Goal: Task Accomplishment & Management: Manage account settings

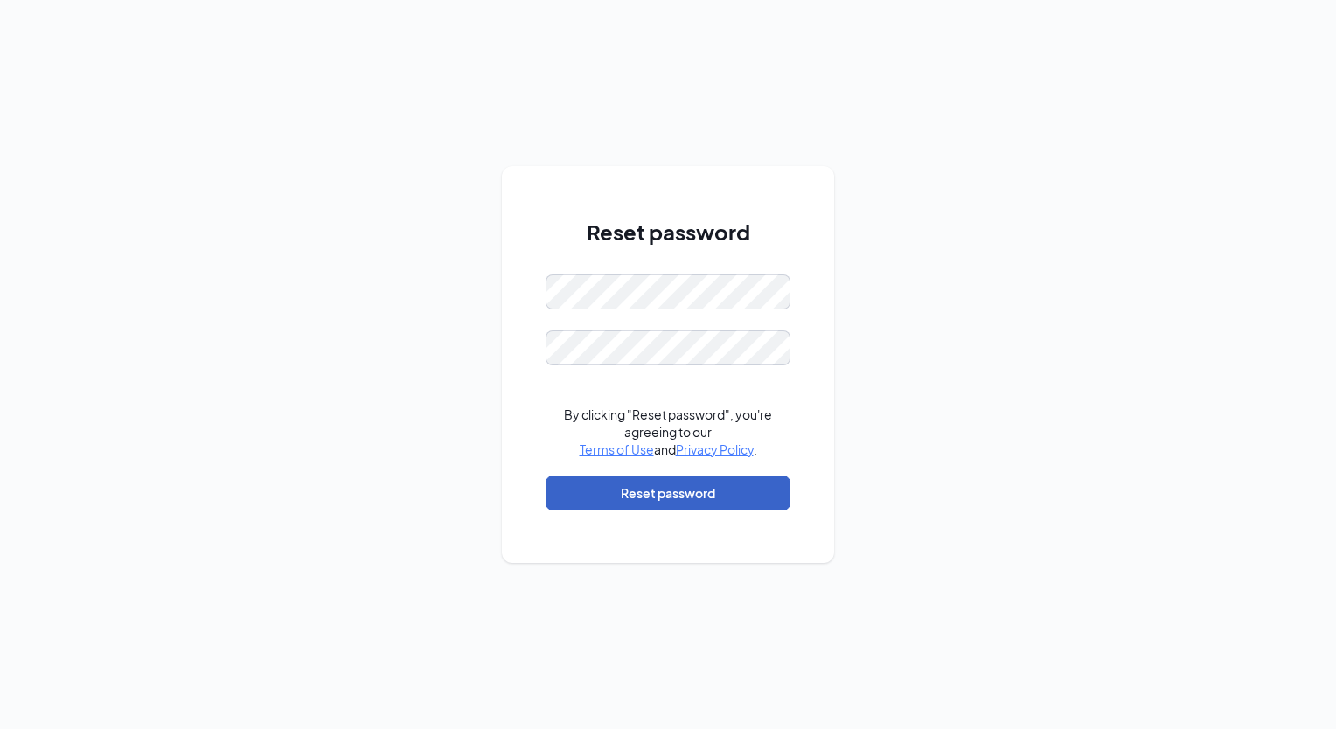
click at [647, 491] on button "Reset password" at bounding box center [667, 493] width 245 height 35
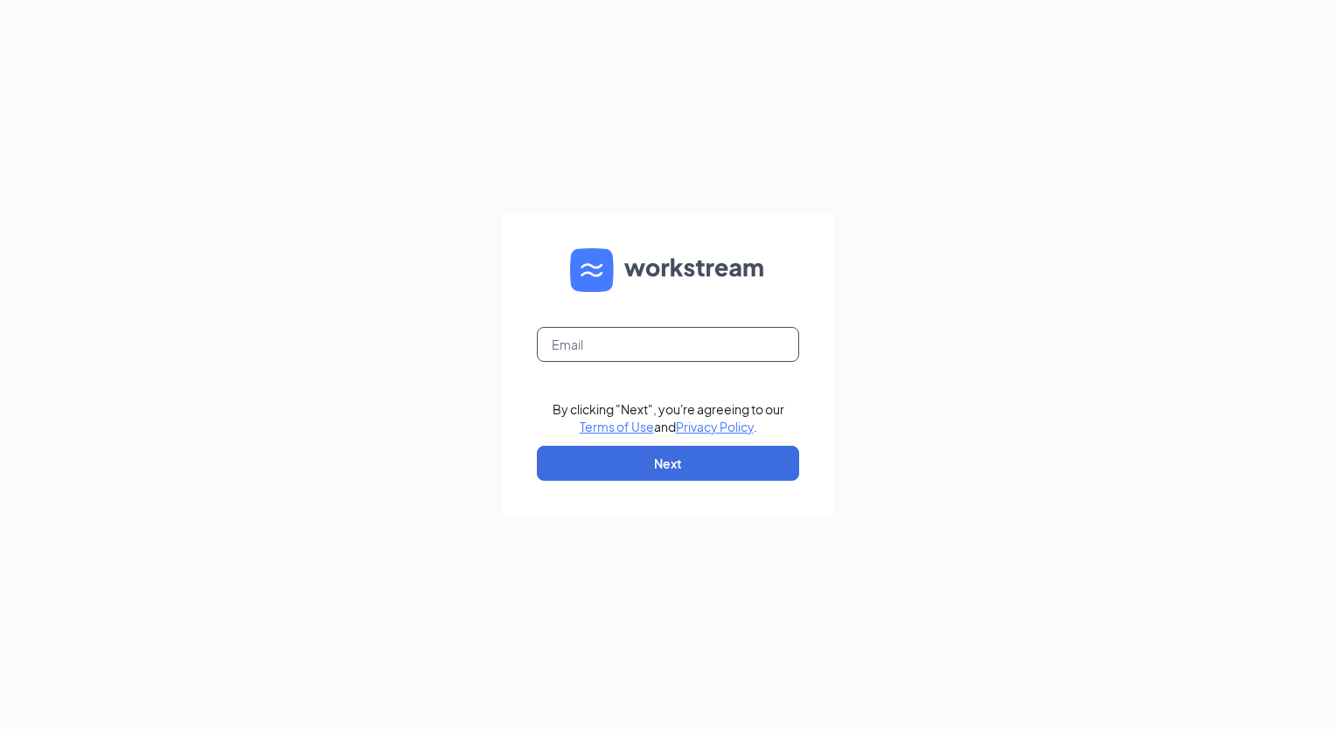
click at [650, 344] on input "text" at bounding box center [668, 344] width 262 height 35
type input "bill.lowry@culversofgeorgia.com"
click at [641, 469] on button "Next" at bounding box center [668, 463] width 262 height 35
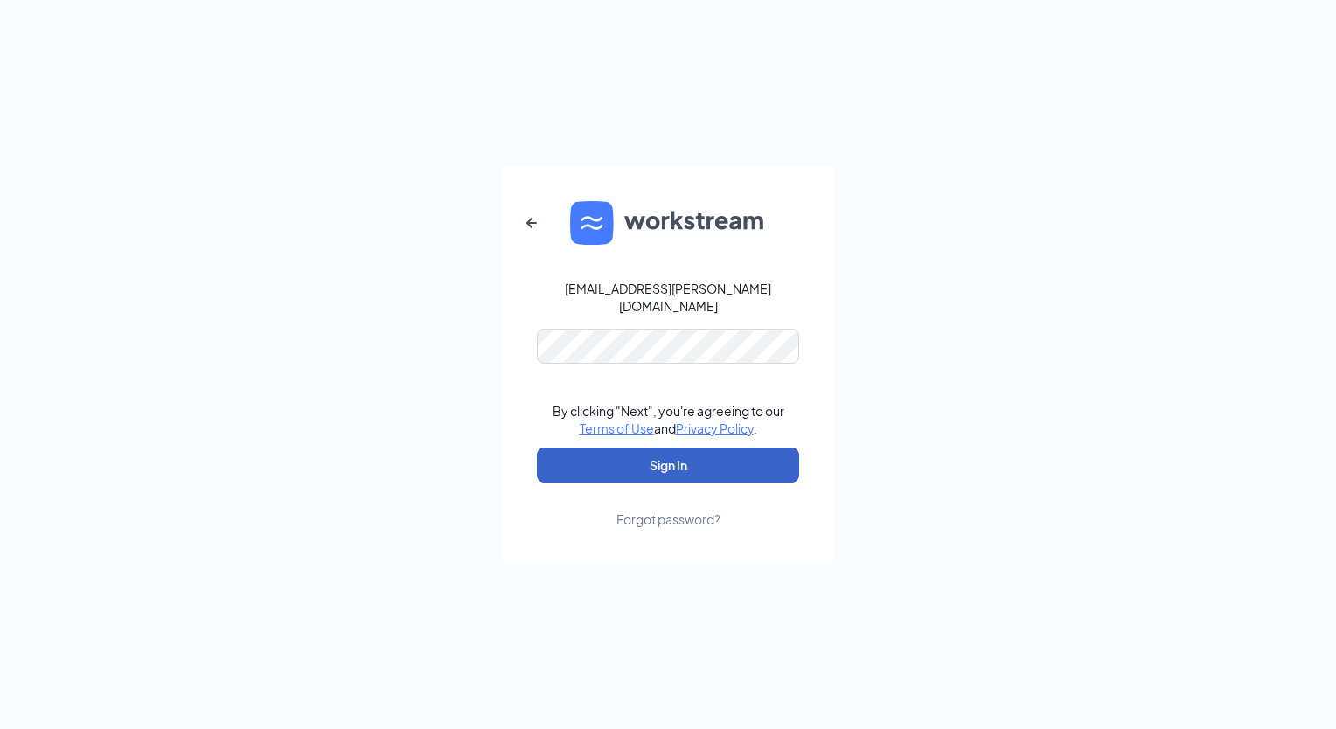
click at [559, 455] on button "Sign In" at bounding box center [668, 465] width 262 height 35
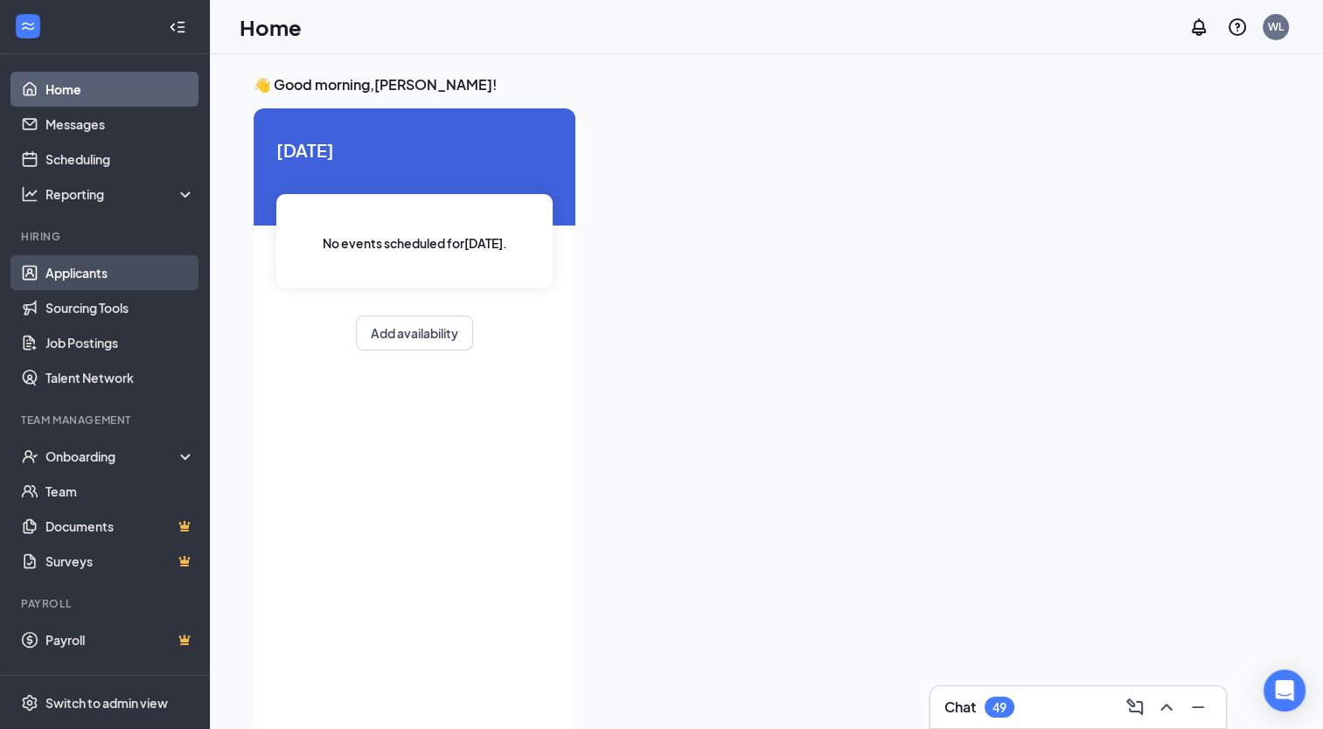
click at [66, 283] on link "Applicants" at bounding box center [119, 272] width 149 height 35
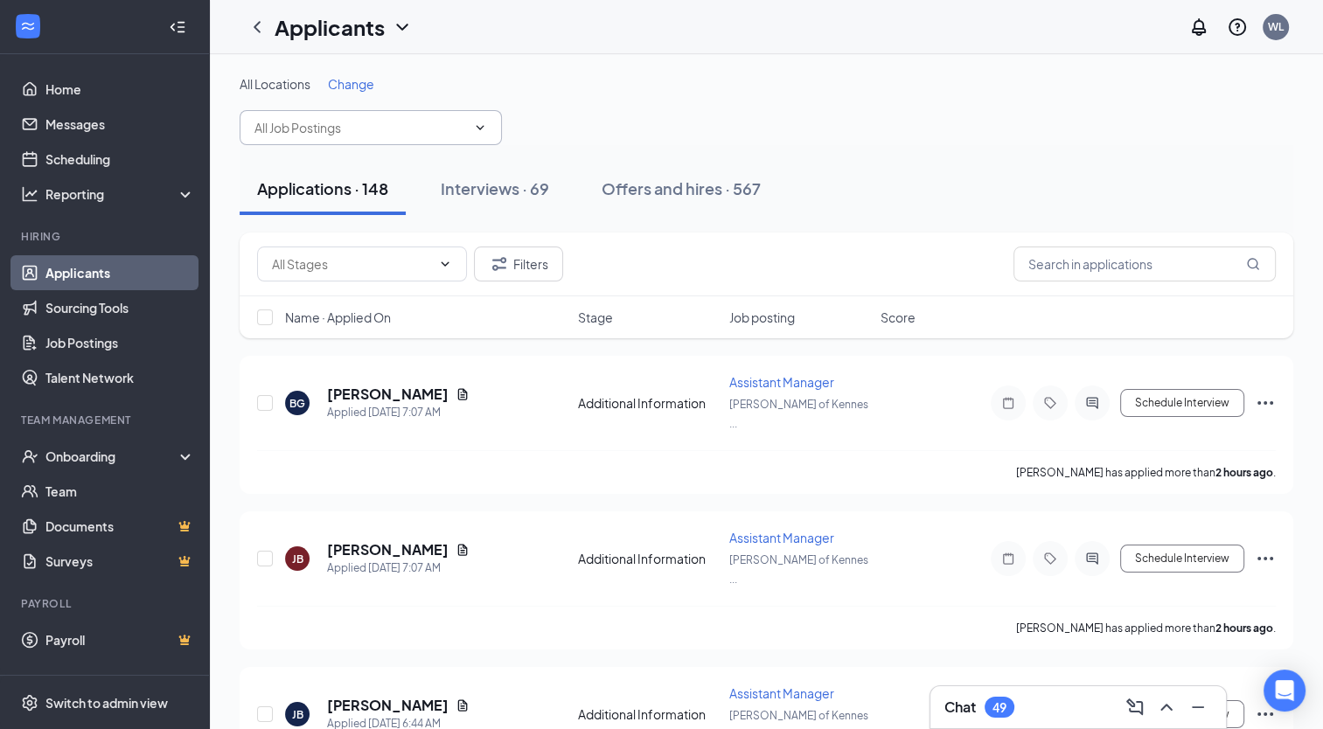
click at [378, 128] on input "text" at bounding box center [360, 127] width 212 height 19
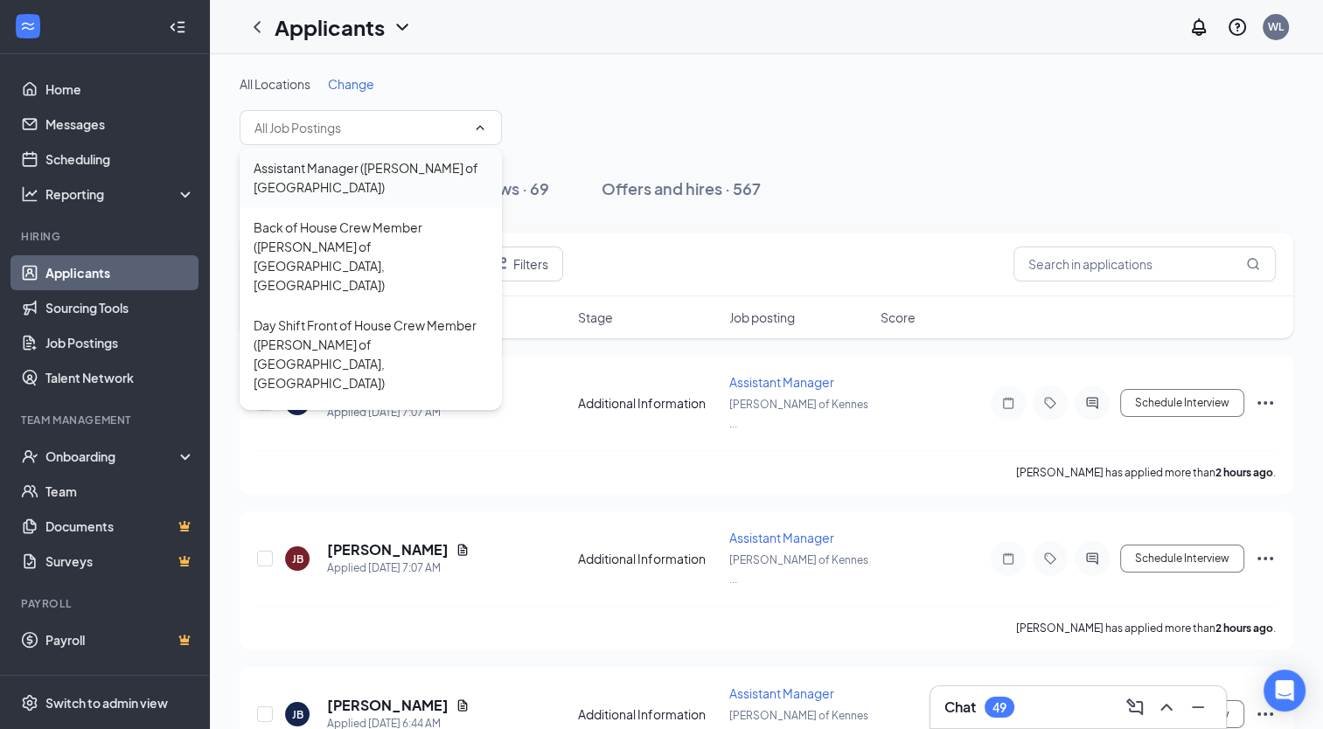
click at [360, 161] on div "Assistant Manager ([PERSON_NAME] of [GEOGRAPHIC_DATA])" at bounding box center [371, 177] width 234 height 38
type input "Assistant Manager ([PERSON_NAME] of [GEOGRAPHIC_DATA])"
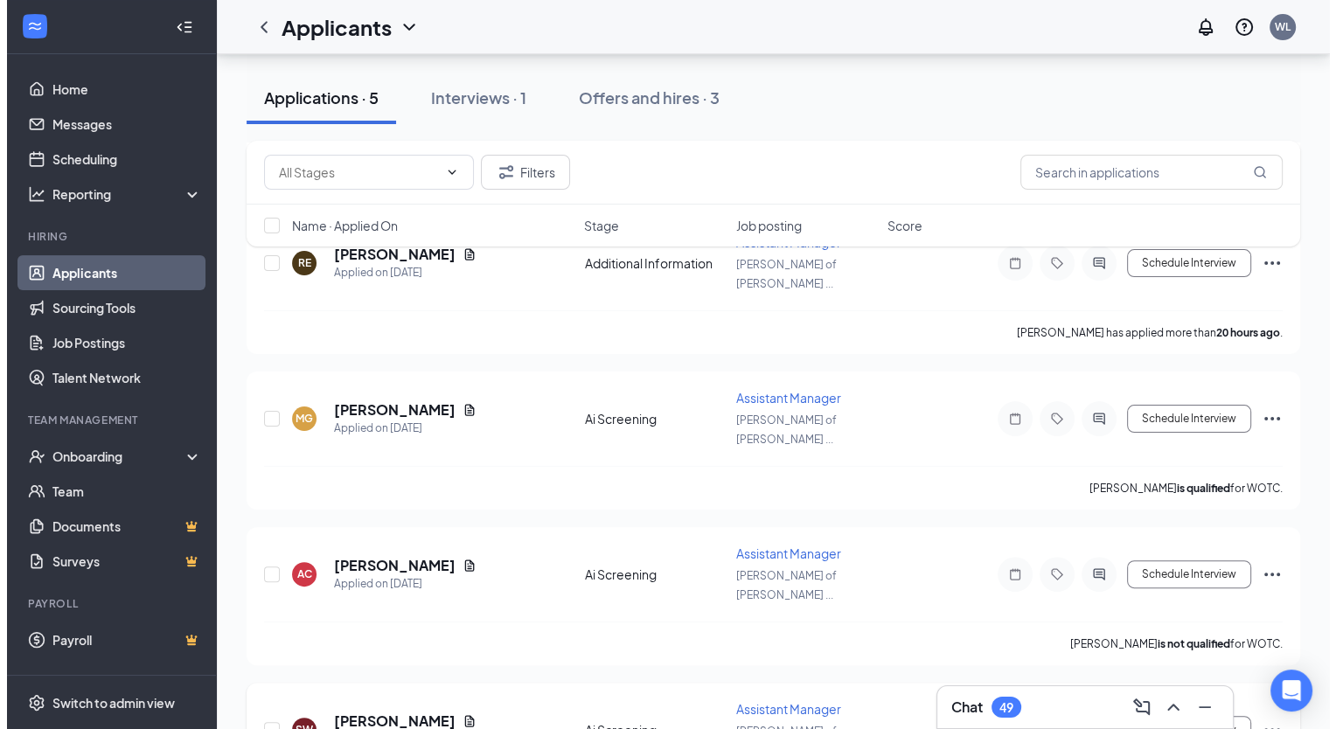
scroll to position [322, 0]
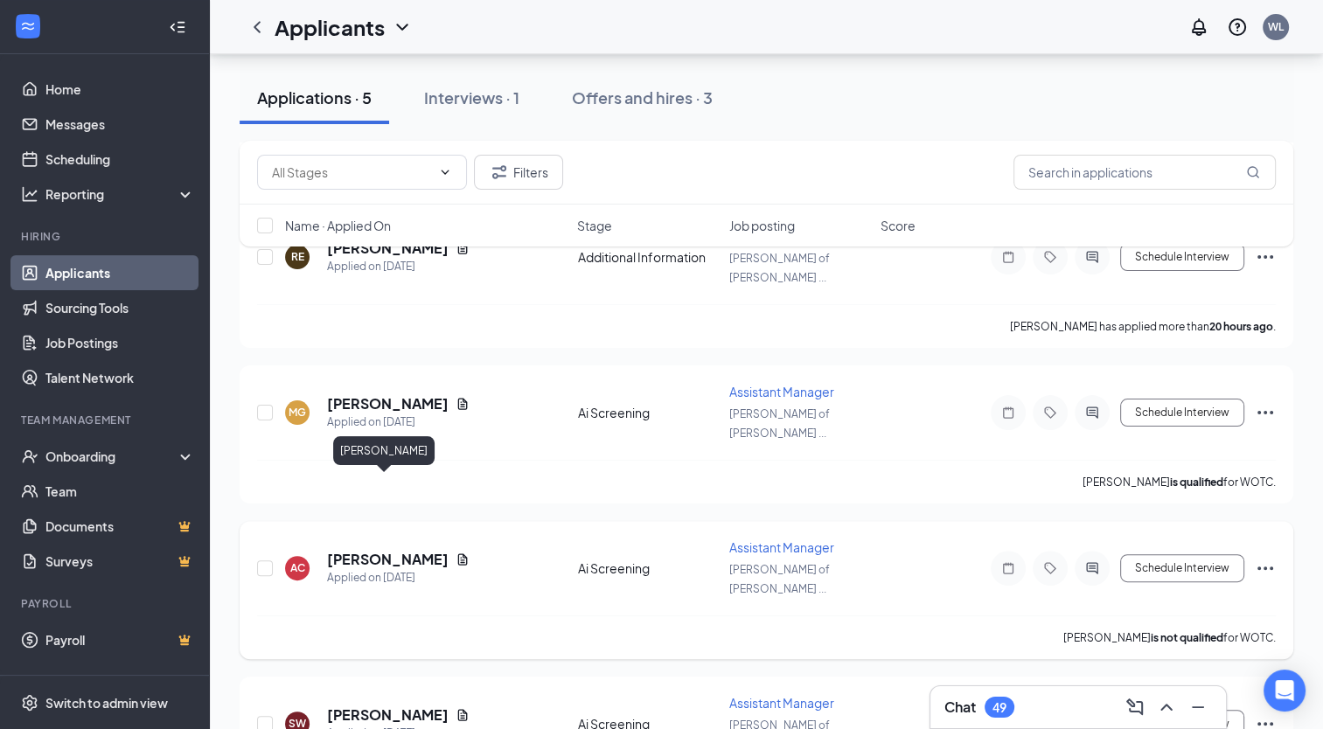
click at [353, 550] on h5 "Alexis Copple" at bounding box center [388, 559] width 122 height 19
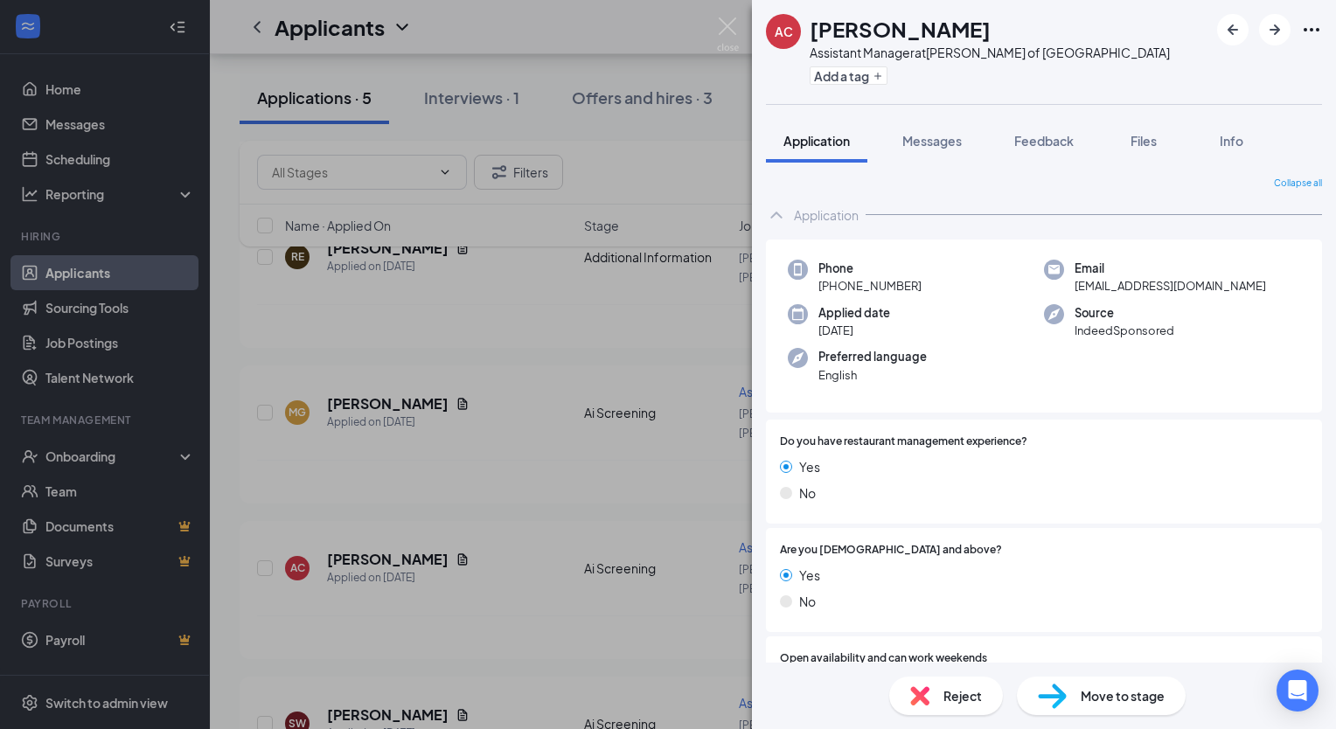
click at [950, 689] on span "Reject" at bounding box center [962, 695] width 38 height 19
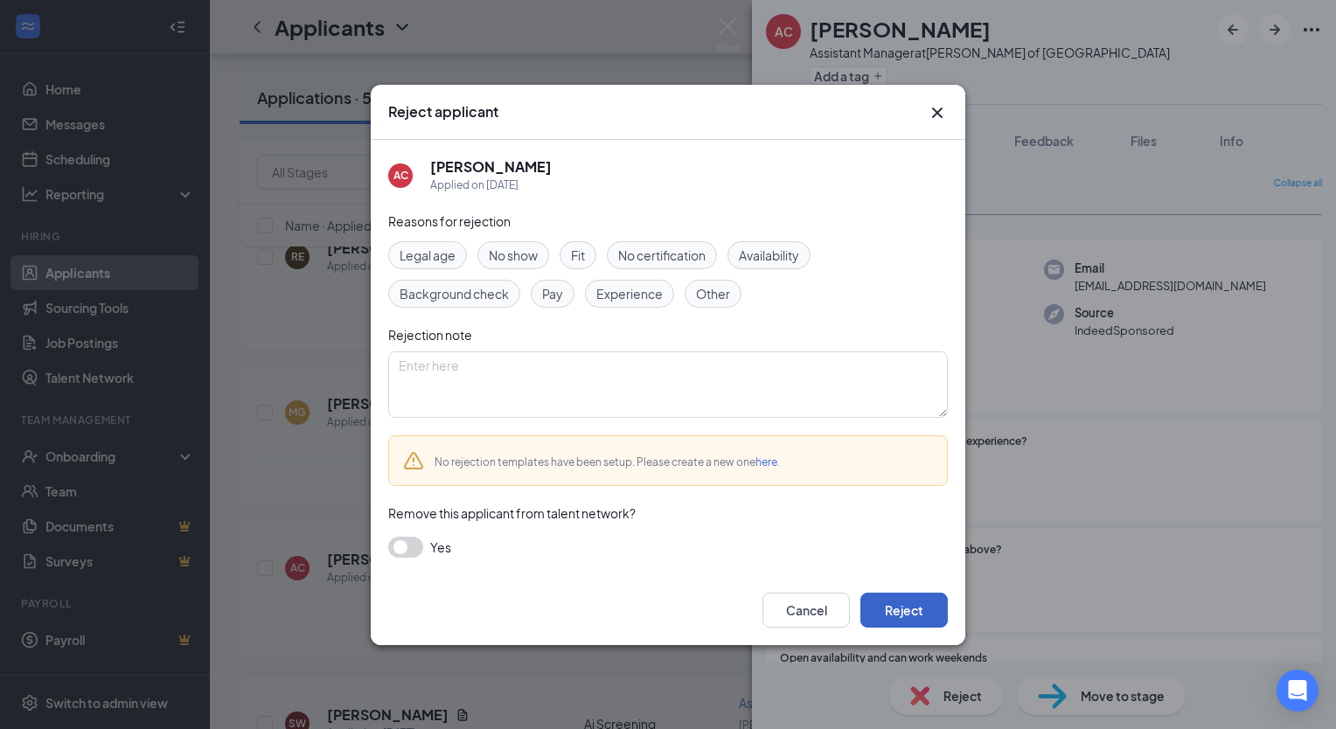
click at [903, 610] on button "Reject" at bounding box center [903, 610] width 87 height 35
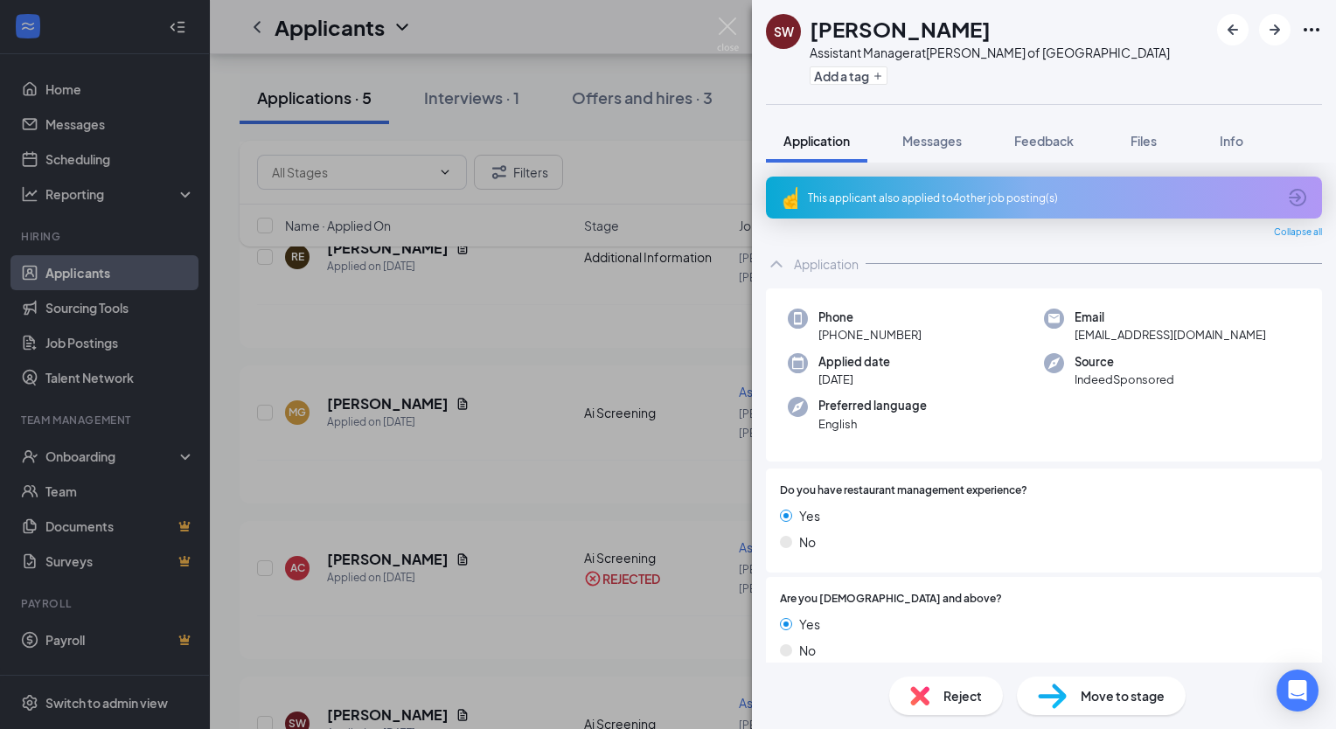
click at [365, 350] on div "SW Shannon Williams Assistant Manager at Culver's of Cartersville Add a tag App…" at bounding box center [668, 364] width 1336 height 729
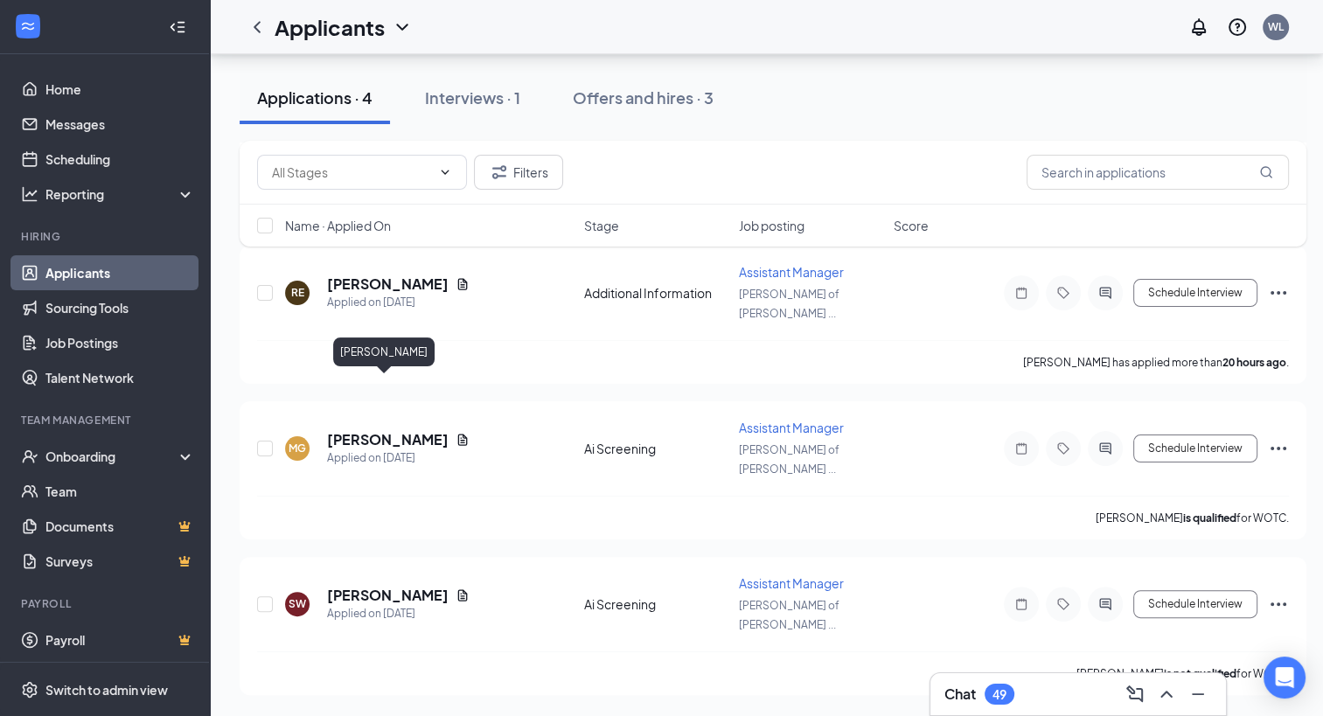
scroll to position [200, 0]
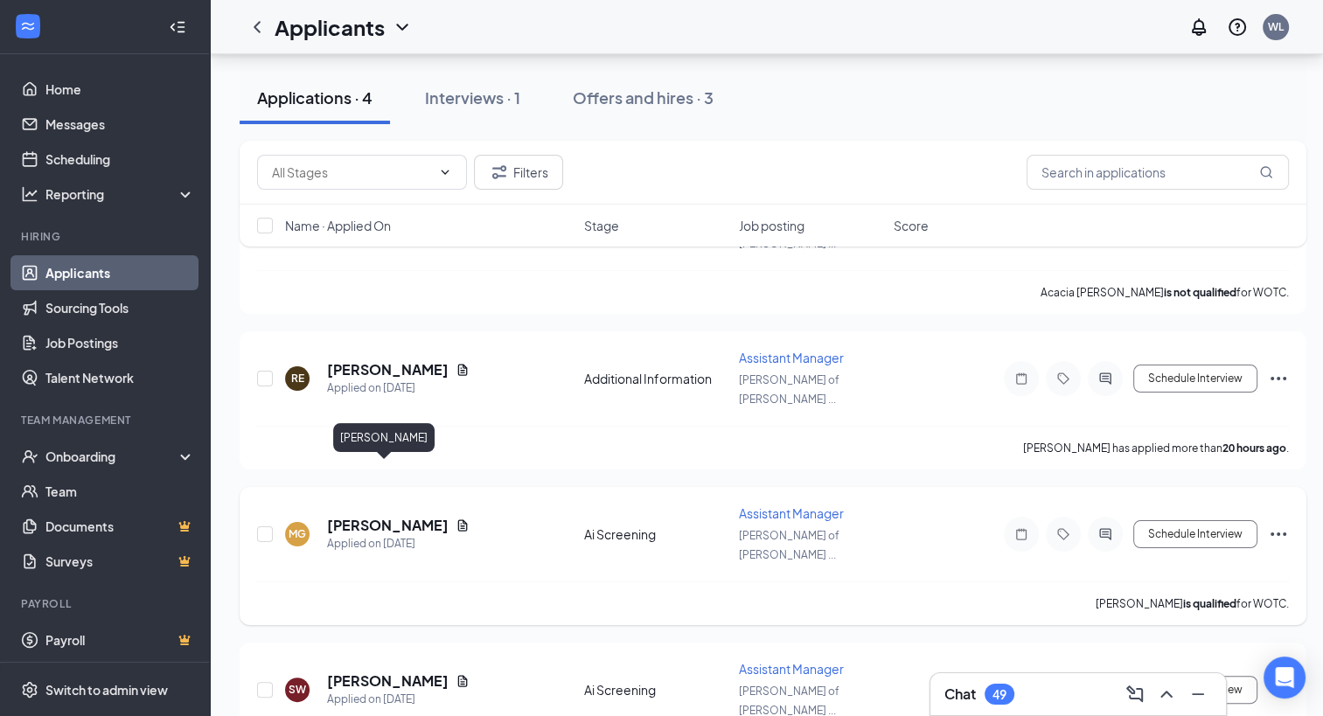
click at [374, 516] on h5 "[PERSON_NAME]" at bounding box center [388, 525] width 122 height 19
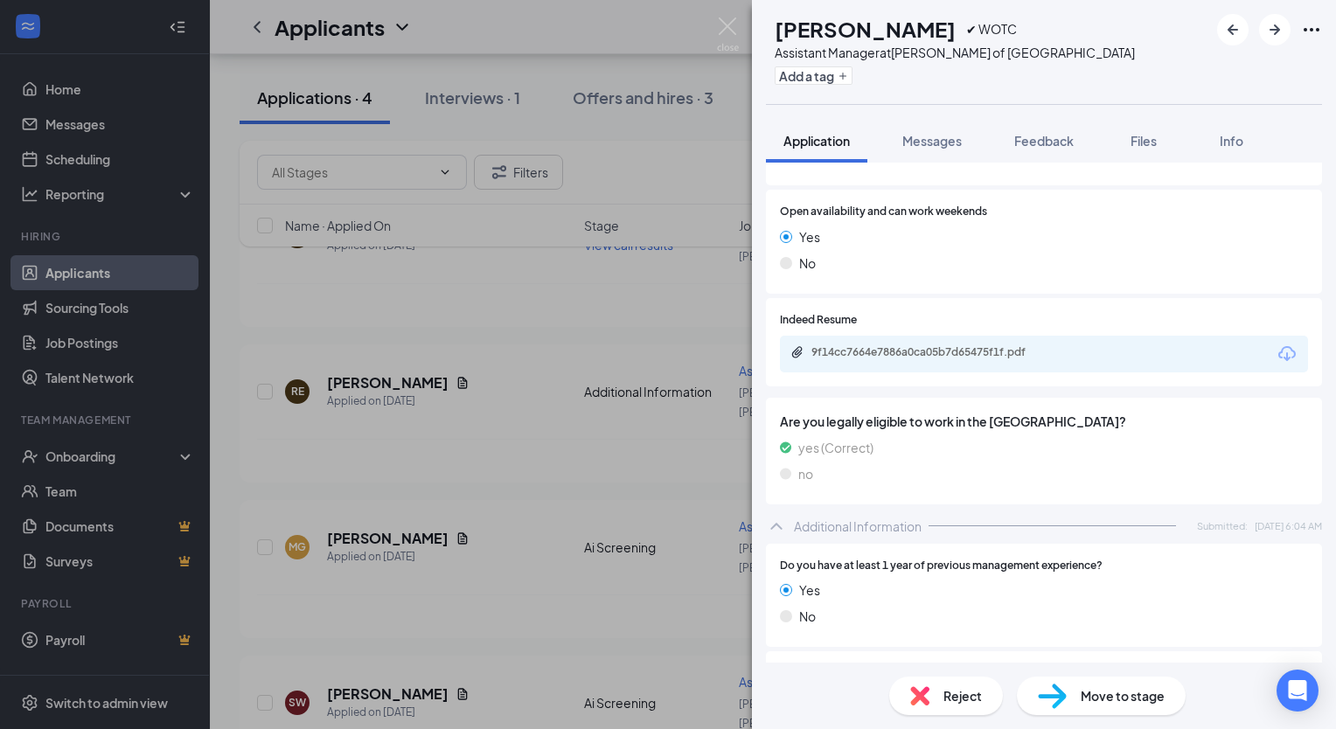
scroll to position [437, 0]
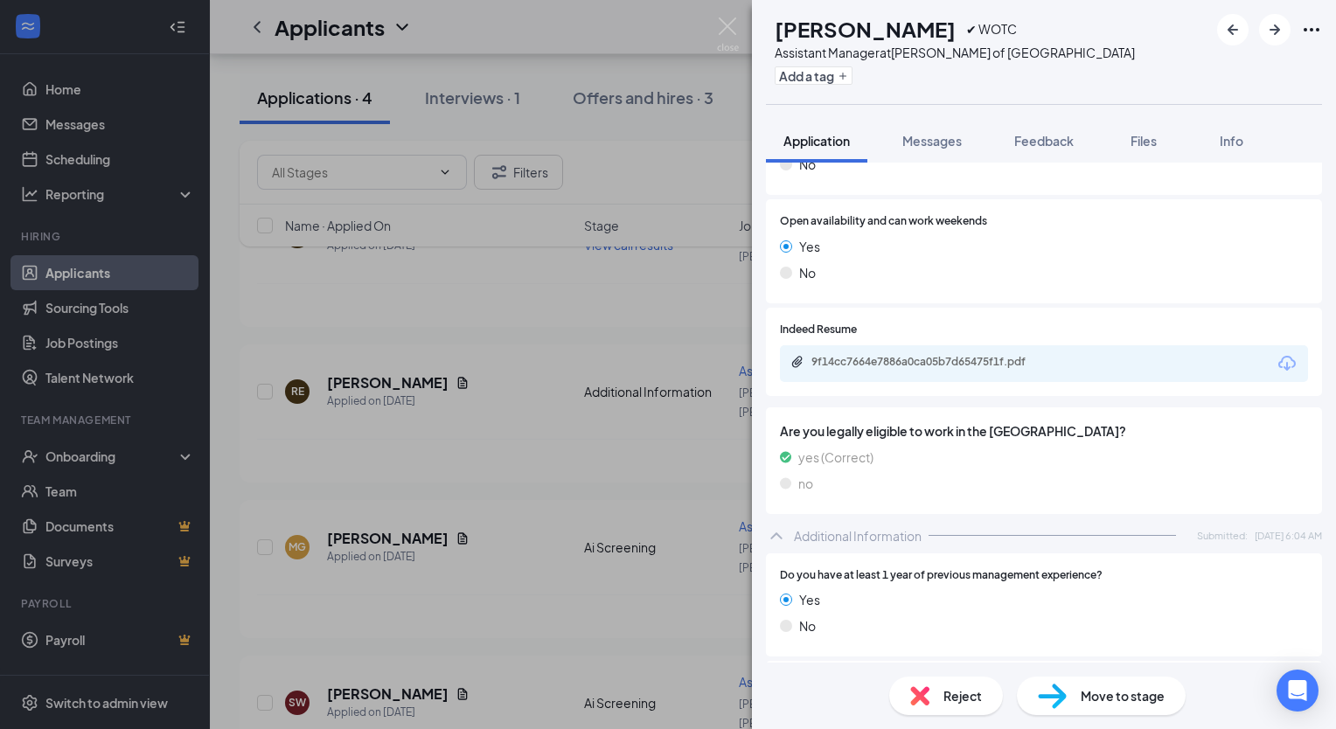
click at [1276, 365] on icon "Download" at bounding box center [1286, 363] width 21 height 21
click at [371, 354] on div "MG [PERSON_NAME] ✔ WOTC Assistant Manager at [GEOGRAPHIC_DATA][PERSON_NAME] of …" at bounding box center [668, 364] width 1336 height 729
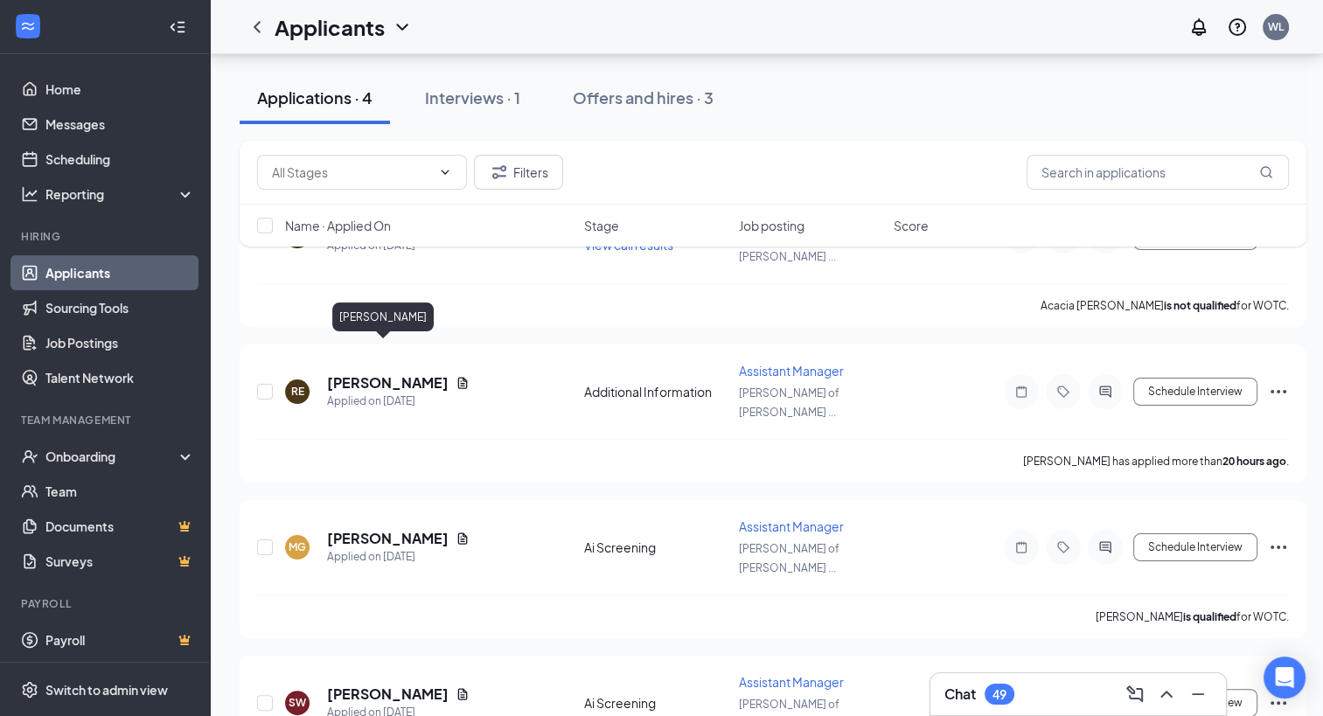
click at [371, 373] on h5 "Robert Engen" at bounding box center [388, 382] width 122 height 19
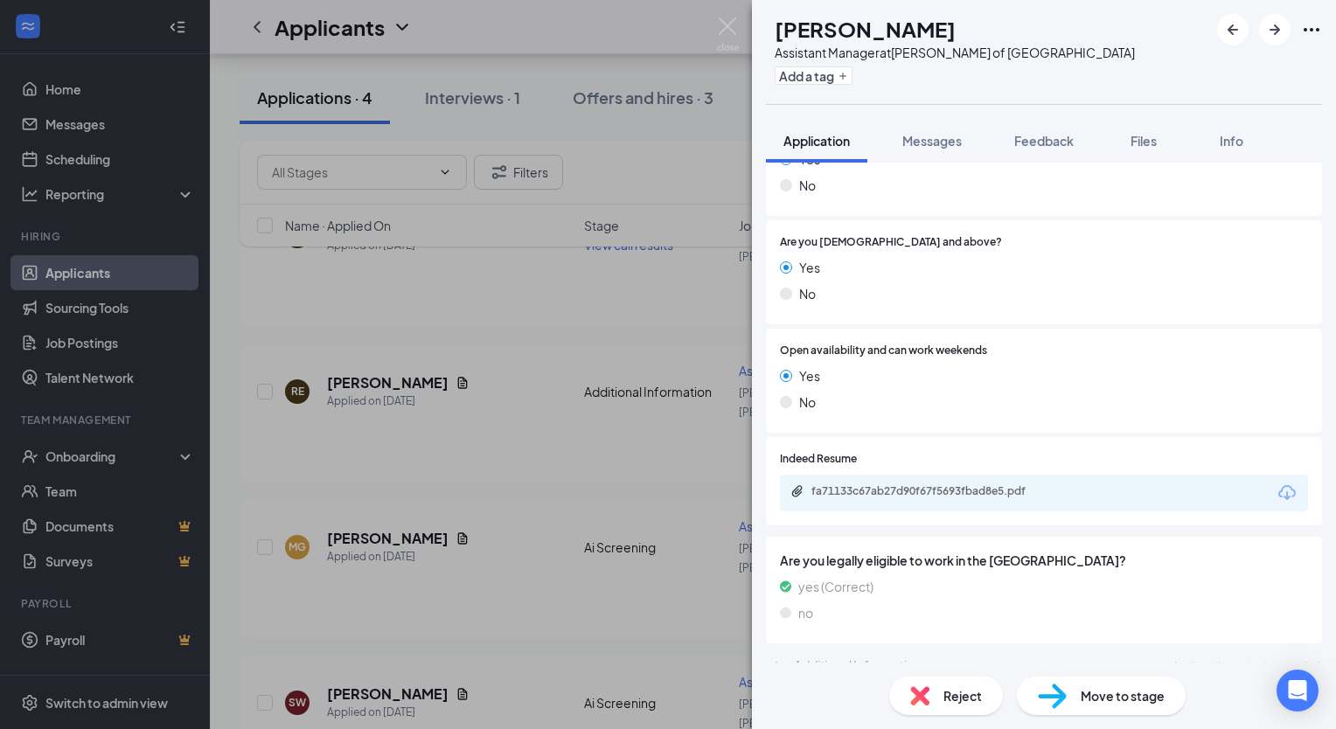
scroll to position [326, 0]
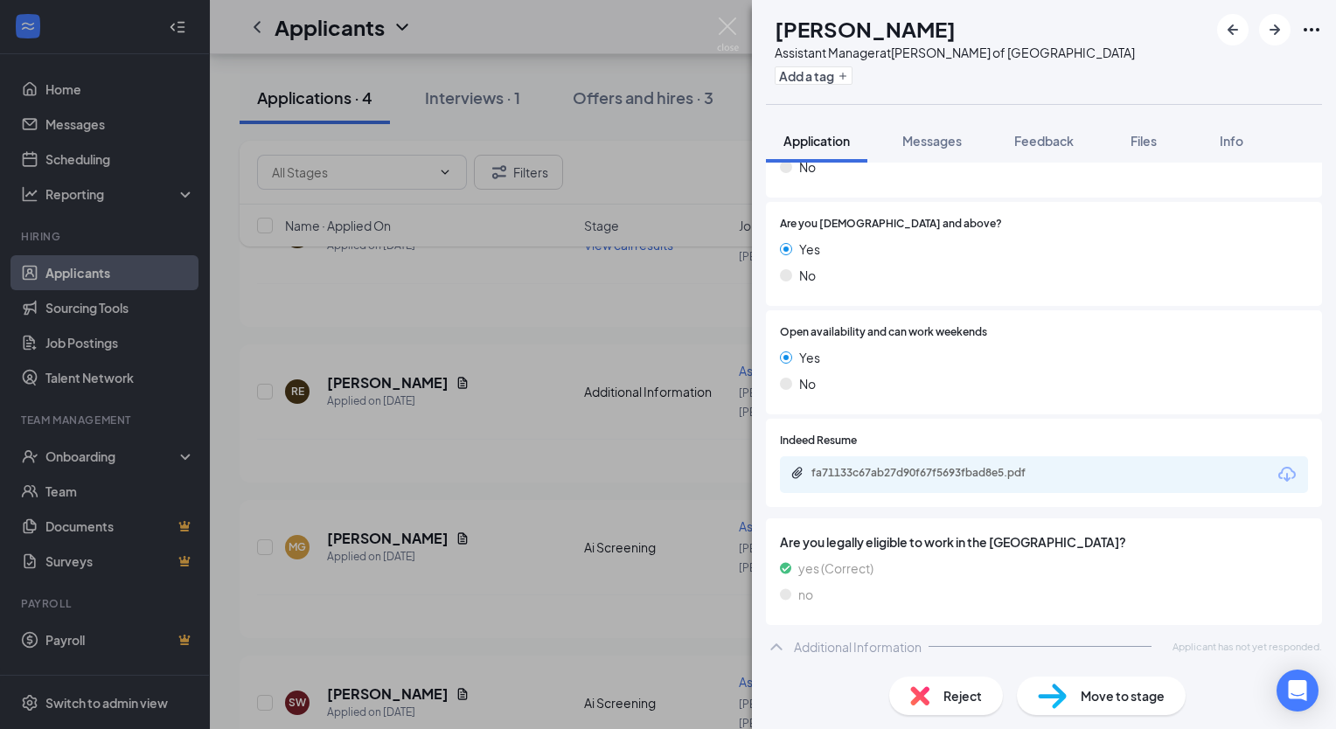
click at [1276, 470] on icon "Download" at bounding box center [1286, 474] width 21 height 21
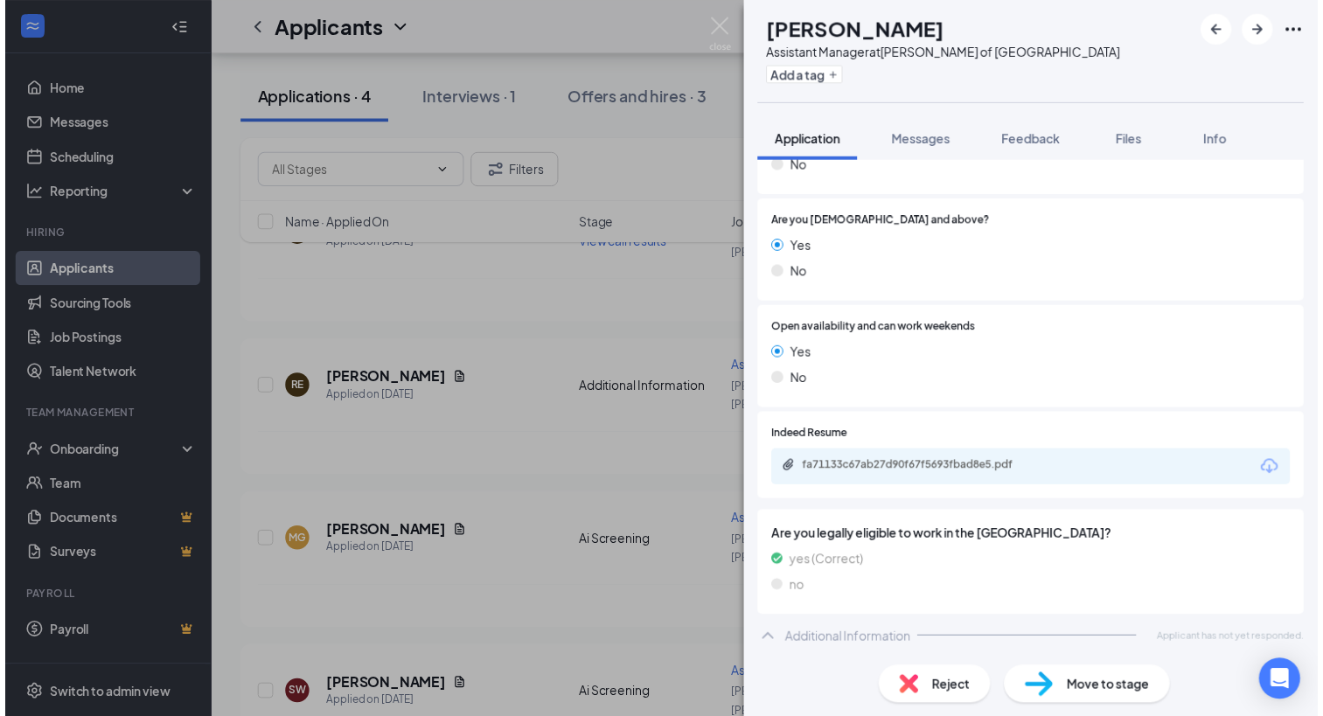
scroll to position [319, 0]
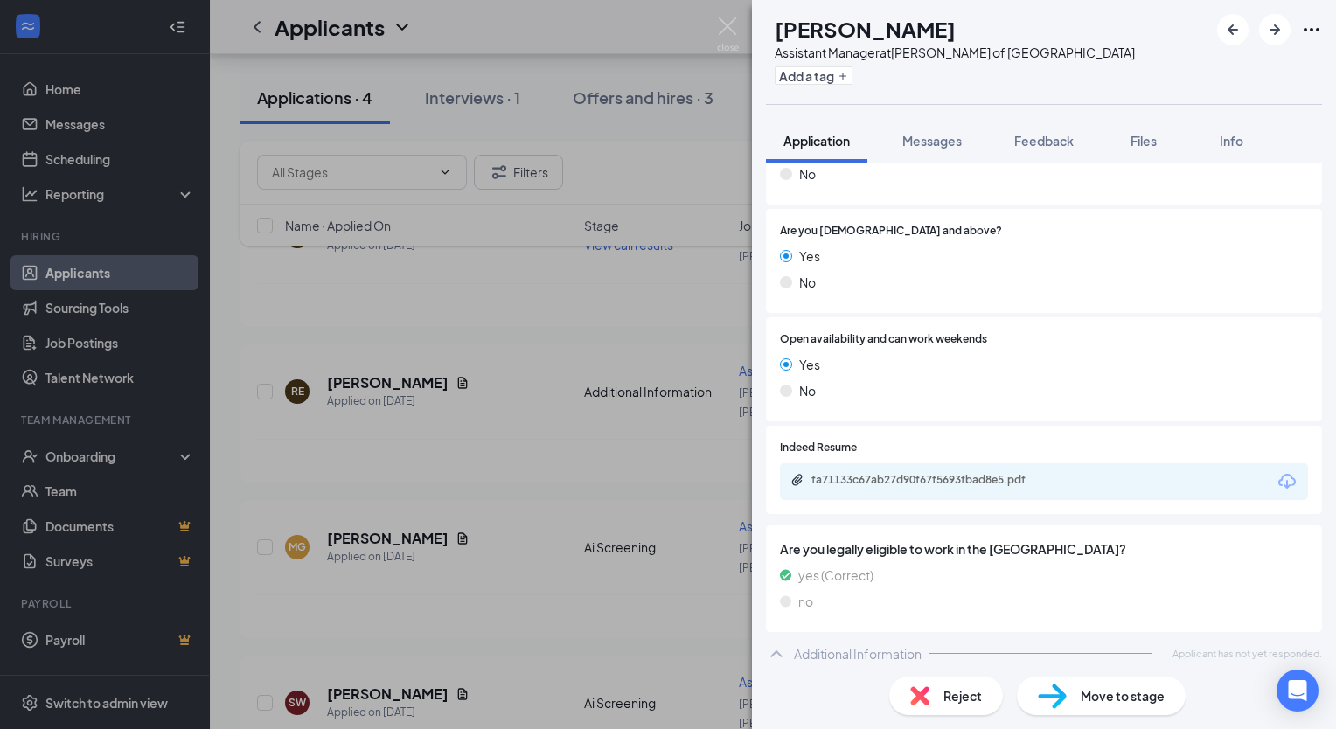
click at [987, 705] on div "Reject" at bounding box center [946, 696] width 114 height 38
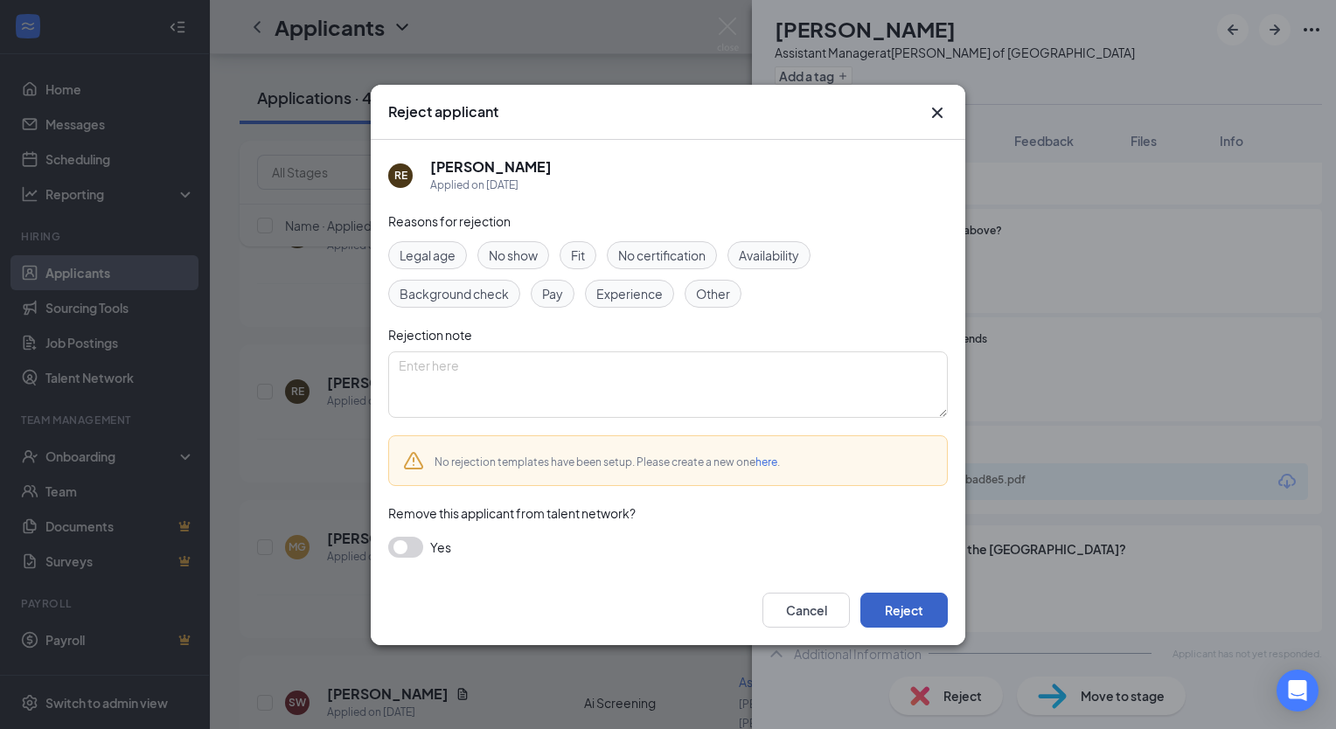
click at [906, 616] on button "Reject" at bounding box center [903, 610] width 87 height 35
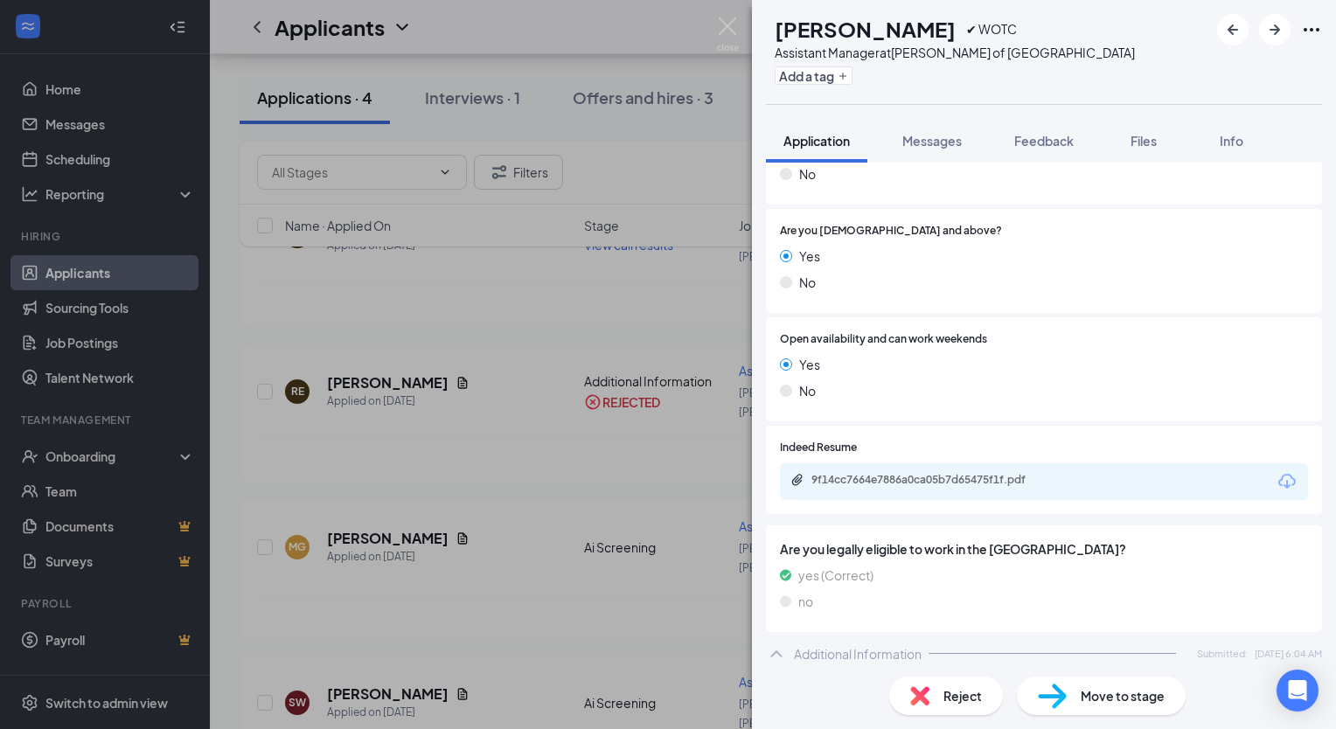
click at [563, 567] on div "MG [PERSON_NAME] ✔ WOTC Assistant Manager at [GEOGRAPHIC_DATA][PERSON_NAME] of …" at bounding box center [668, 364] width 1336 height 729
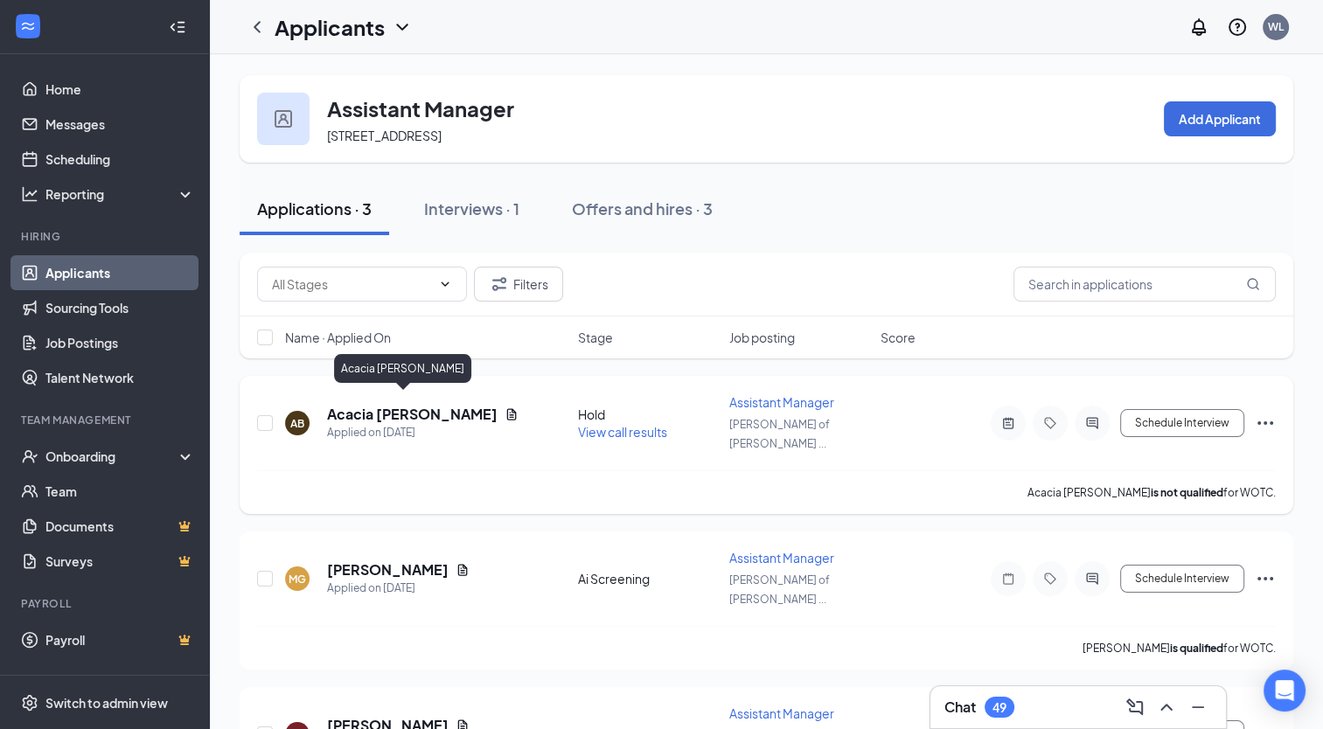
click at [345, 405] on h5 "Acacia Beemon" at bounding box center [412, 414] width 170 height 19
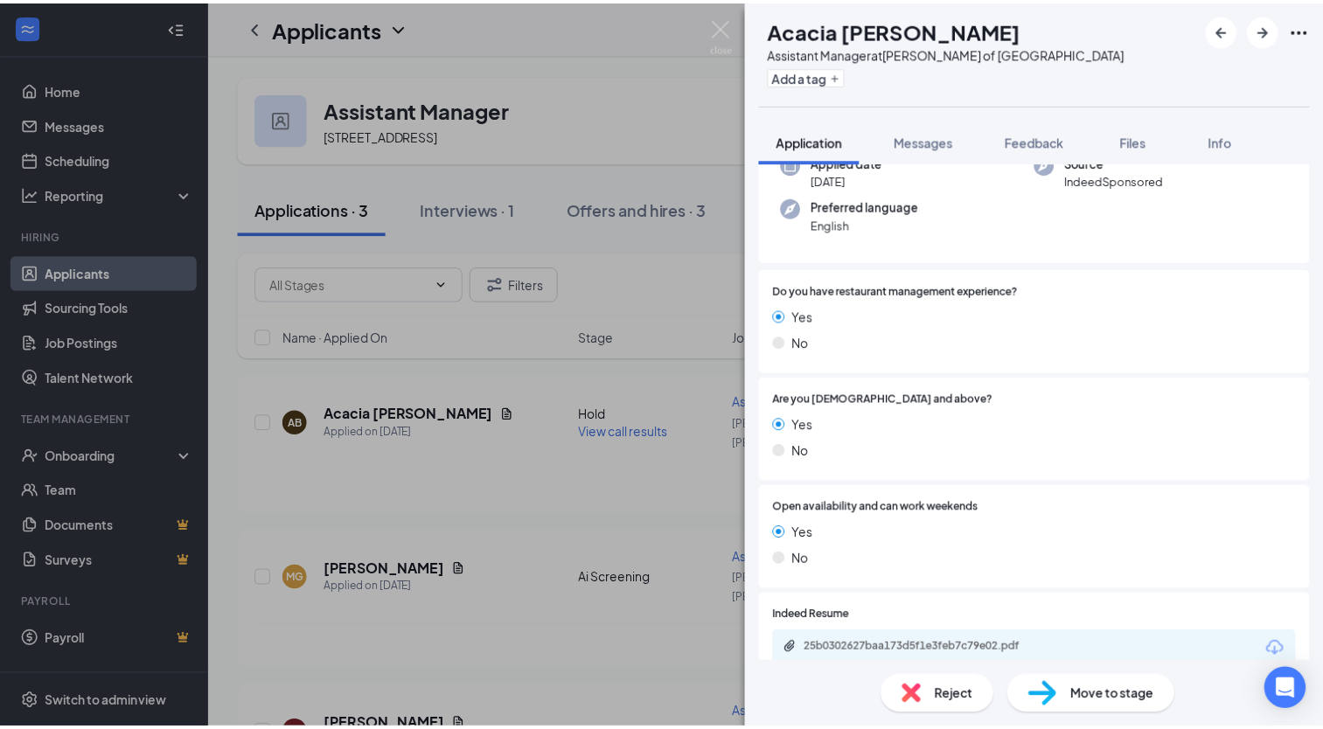
scroll to position [87, 0]
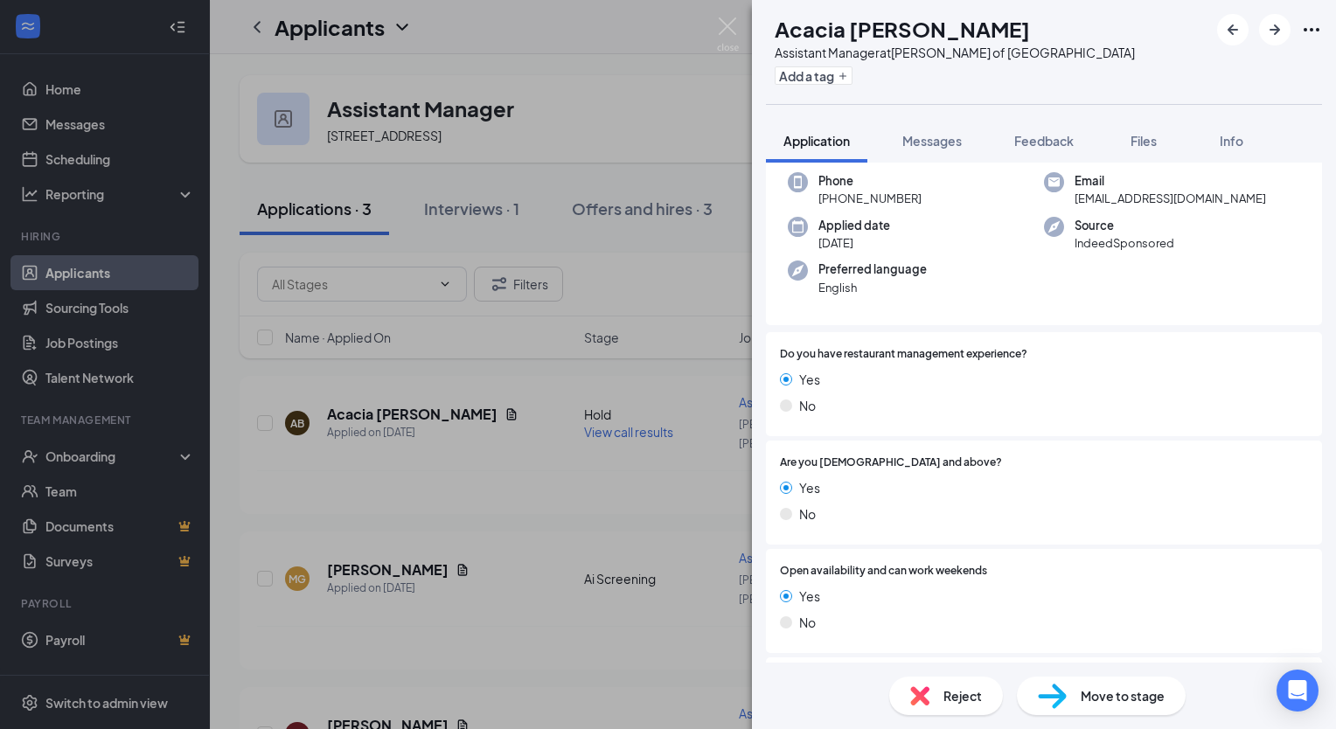
click at [952, 693] on span "Reject" at bounding box center [962, 695] width 38 height 19
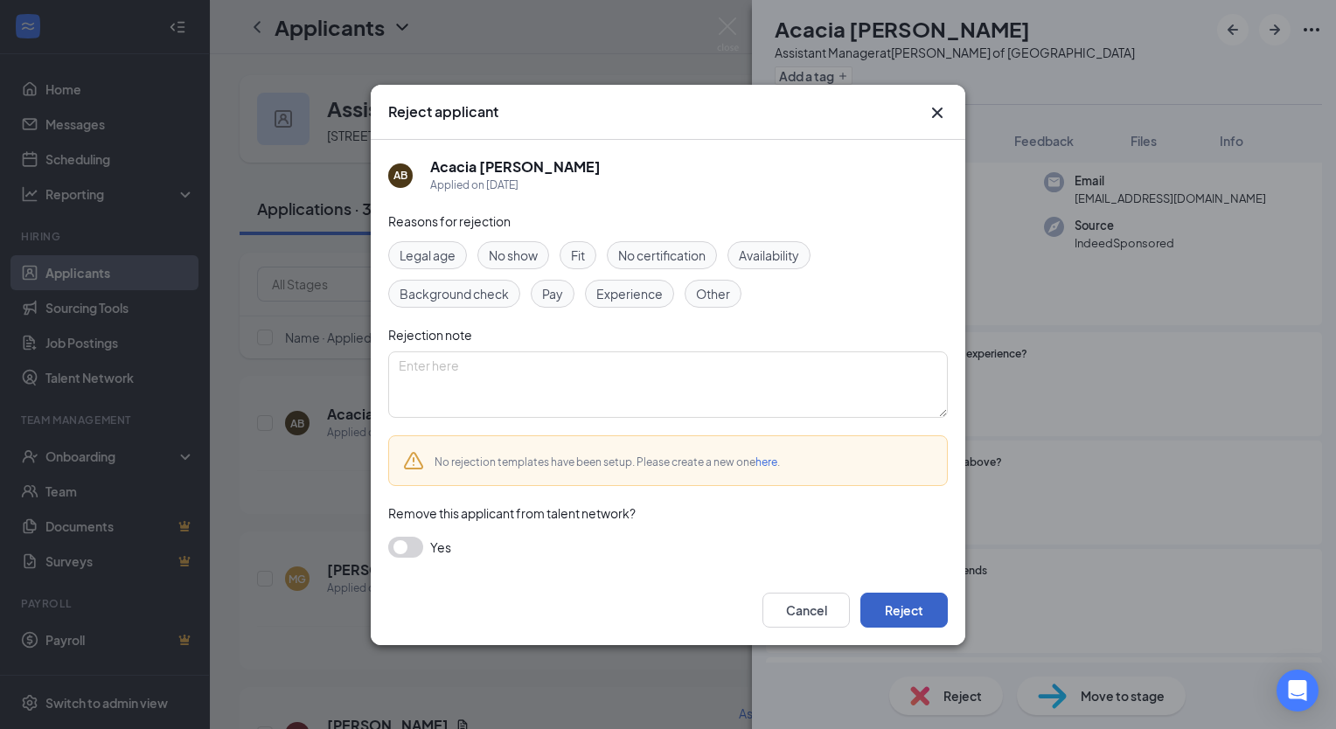
click at [915, 614] on button "Reject" at bounding box center [903, 610] width 87 height 35
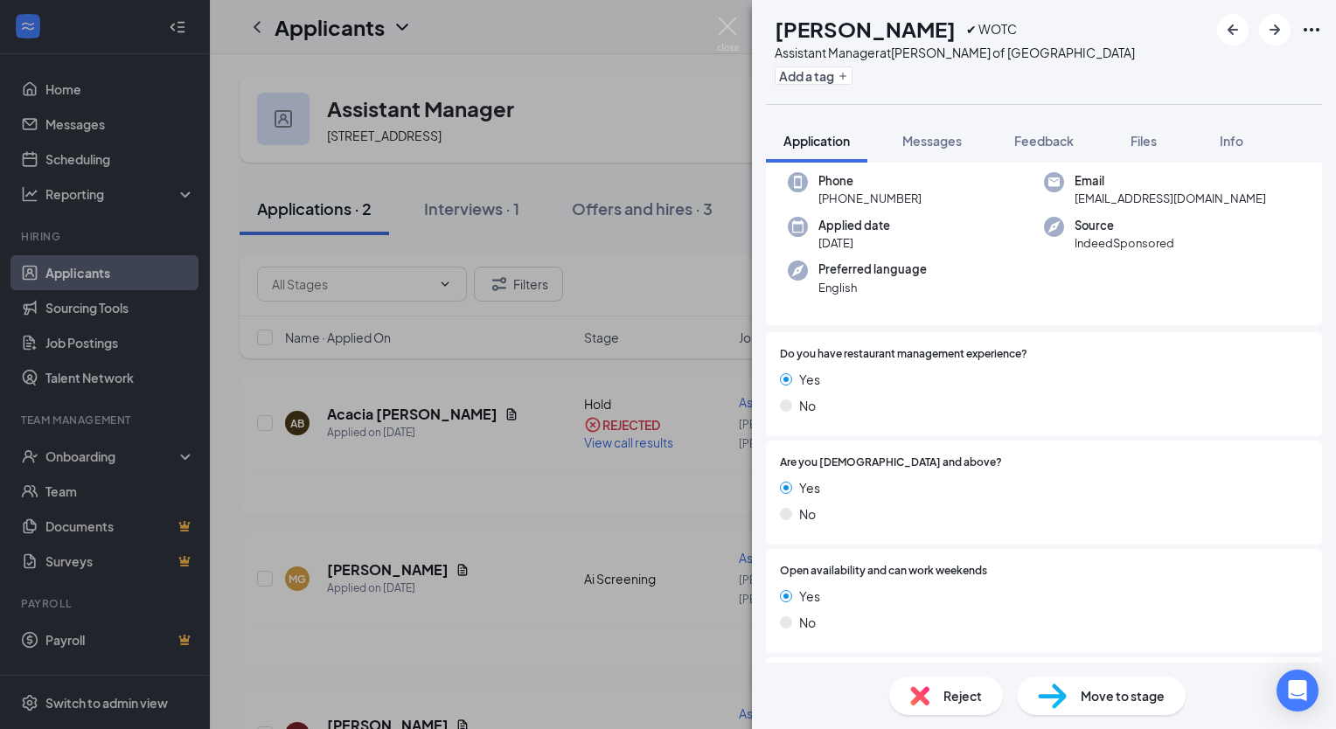
click at [495, 532] on div "MG [PERSON_NAME] ✔ WOTC Assistant Manager at [GEOGRAPHIC_DATA][PERSON_NAME] of …" at bounding box center [668, 364] width 1336 height 729
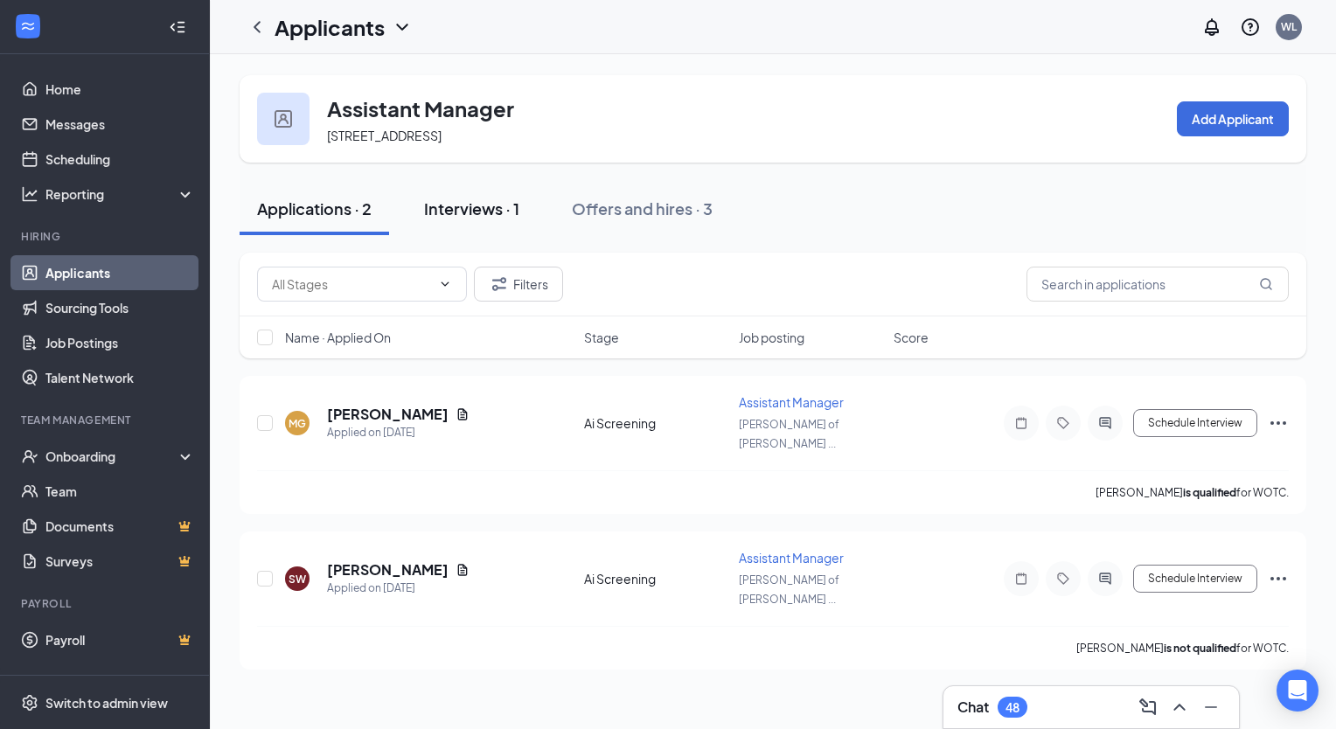
click at [468, 204] on div "Interviews · 1" at bounding box center [471, 209] width 95 height 22
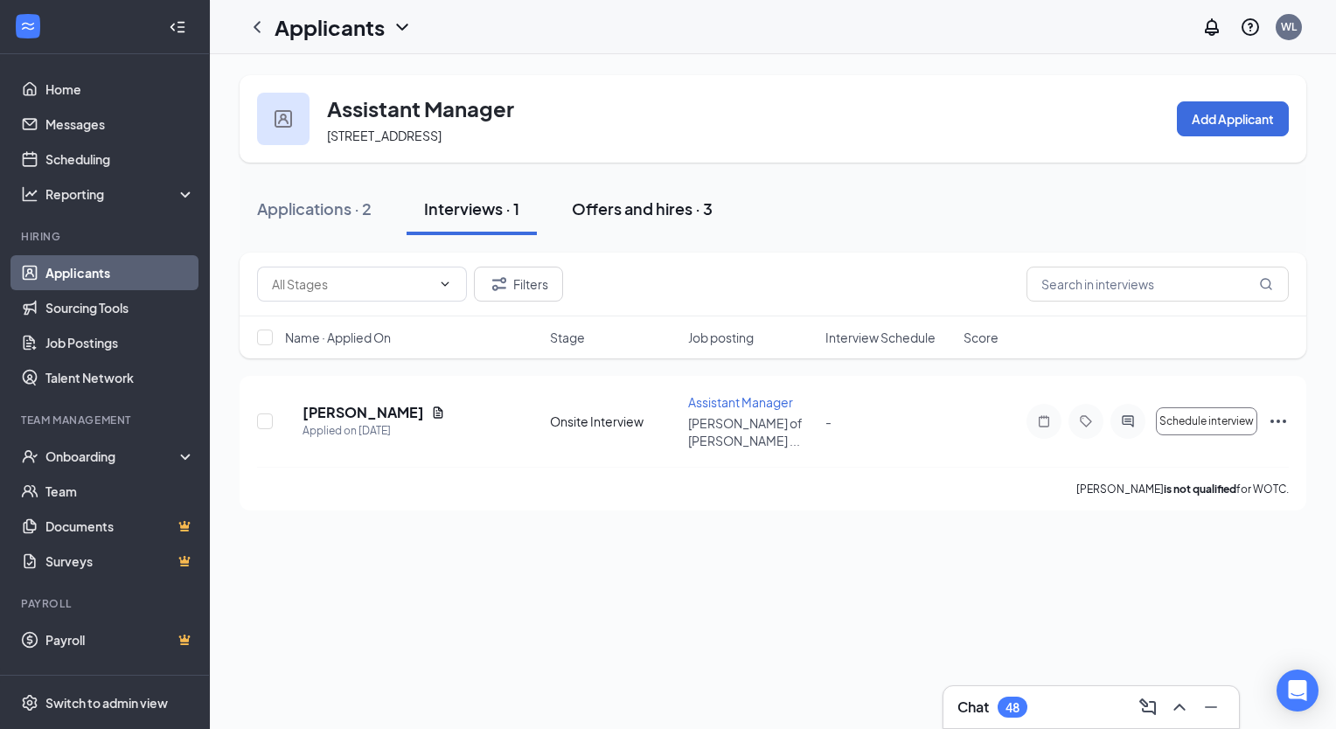
click at [657, 202] on div "Offers and hires · 3" at bounding box center [642, 209] width 141 height 22
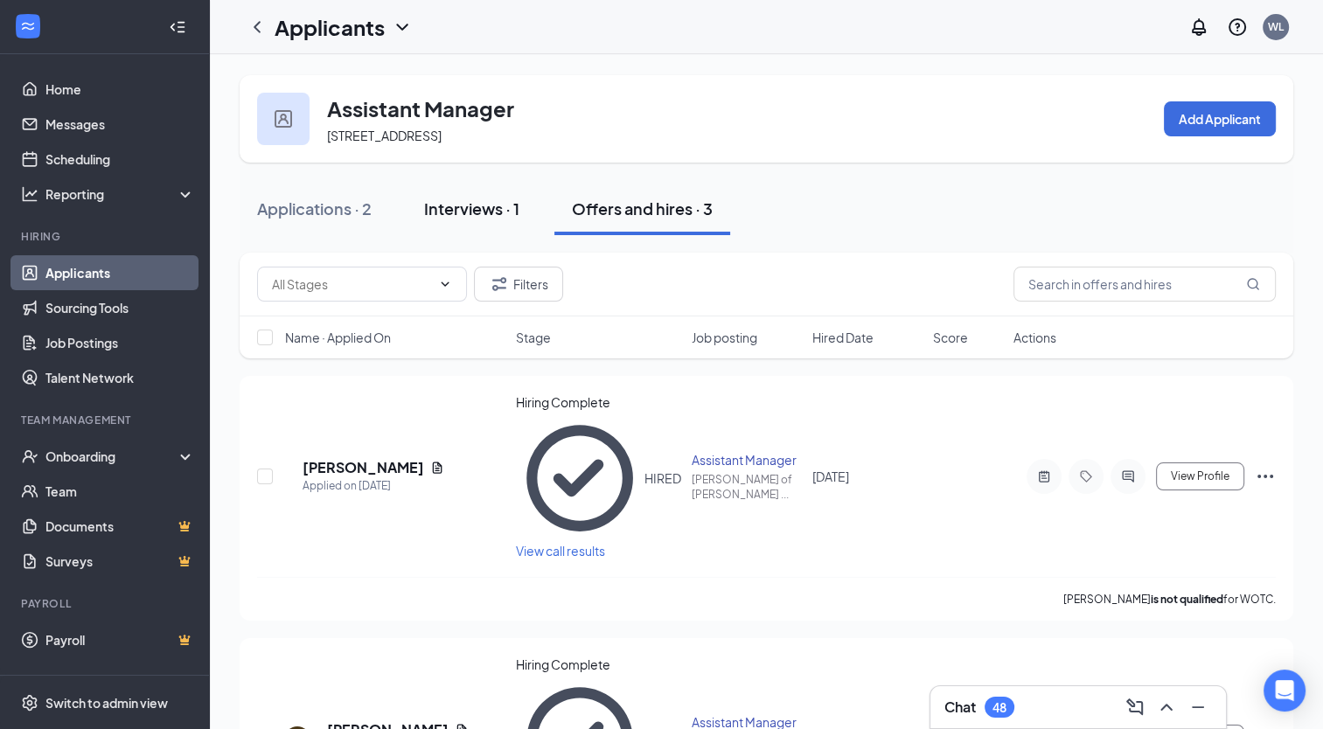
click at [454, 212] on div "Interviews · 1" at bounding box center [471, 209] width 95 height 22
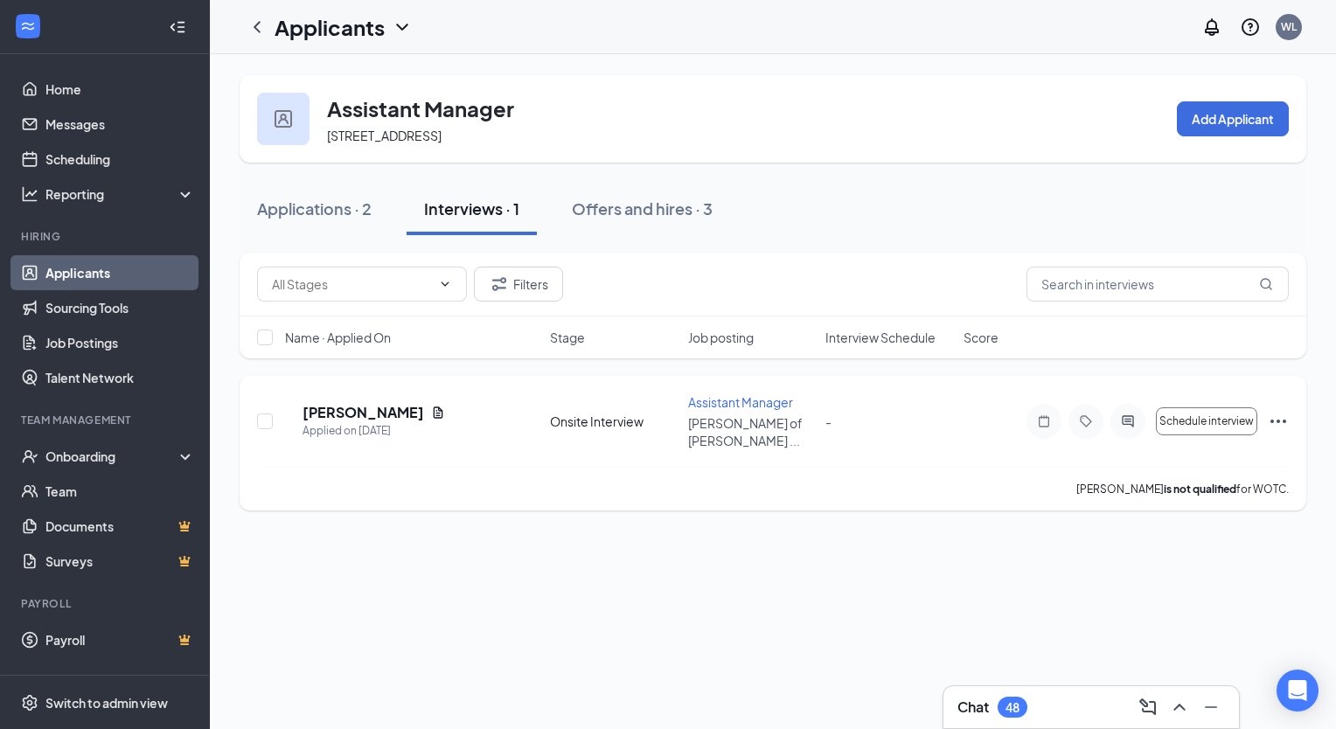
click at [1282, 411] on icon "Ellipses" at bounding box center [1278, 421] width 21 height 21
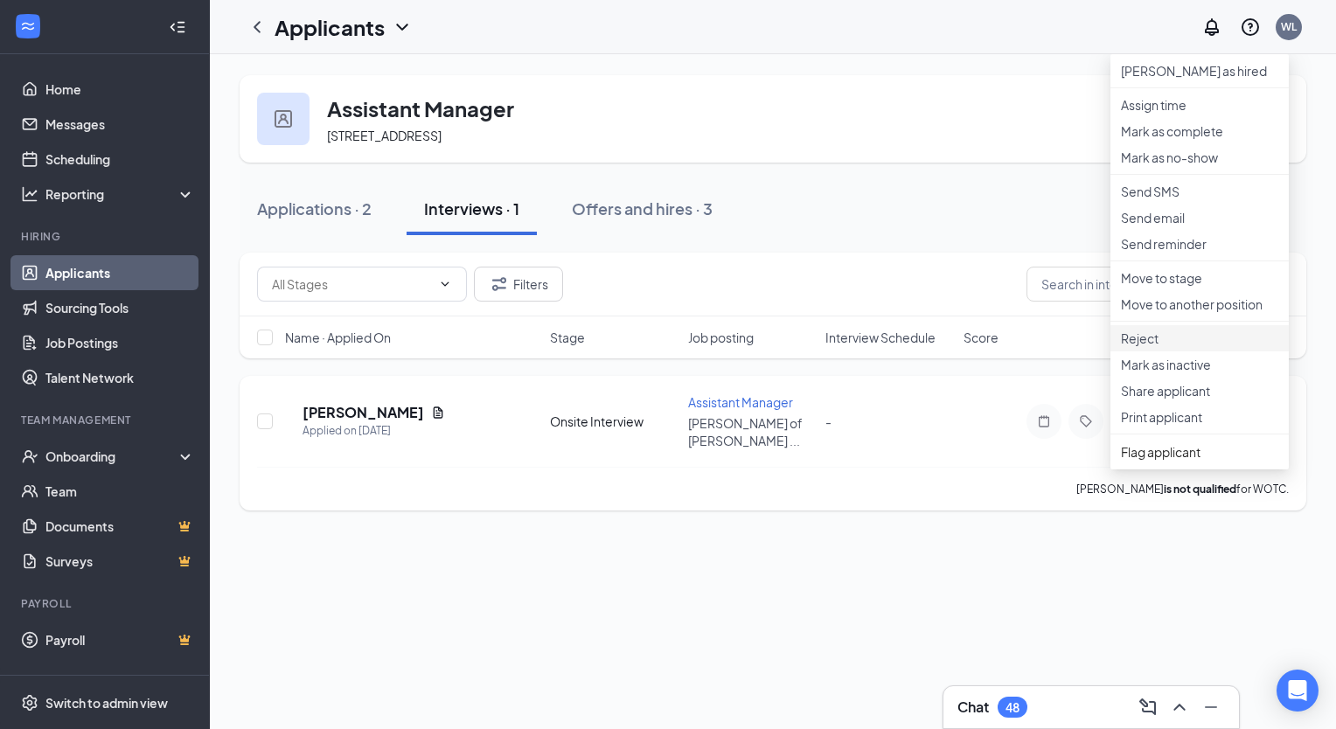
click at [1171, 347] on p "Reject" at bounding box center [1199, 338] width 157 height 17
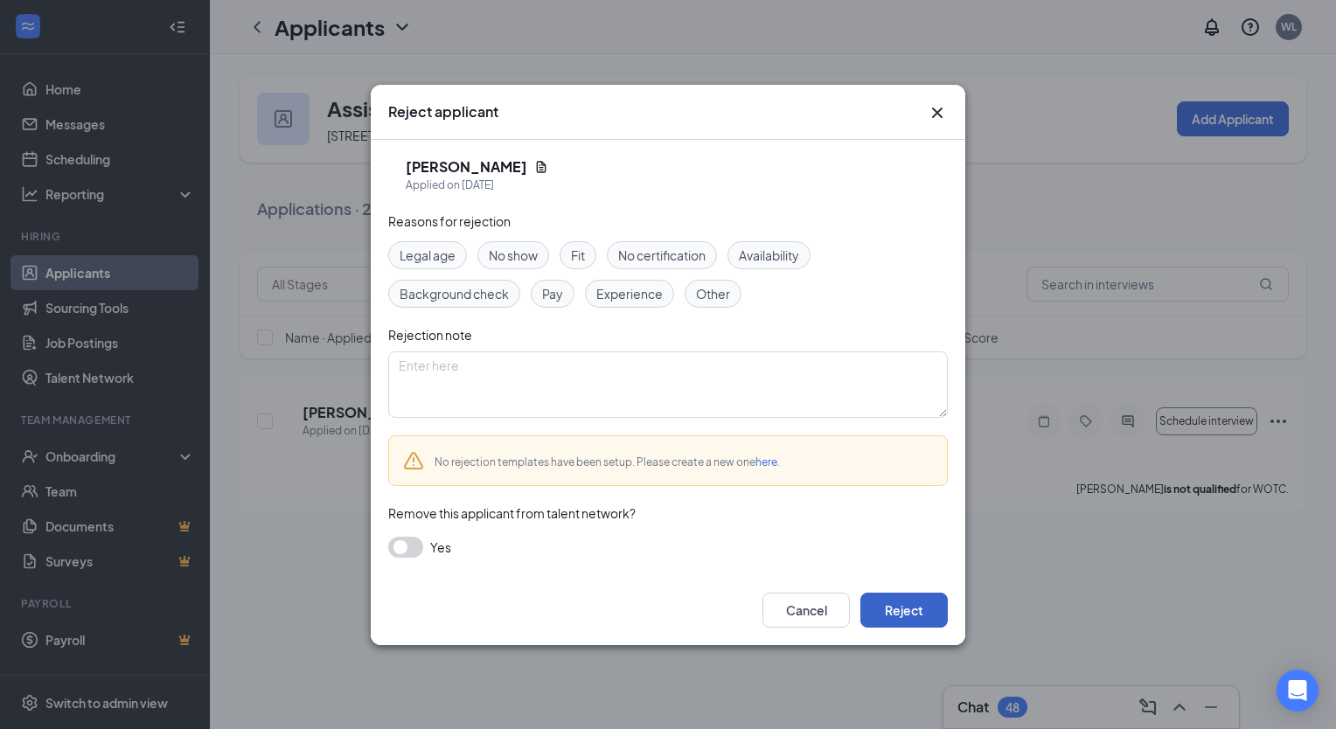
click at [883, 609] on button "Reject" at bounding box center [903, 610] width 87 height 35
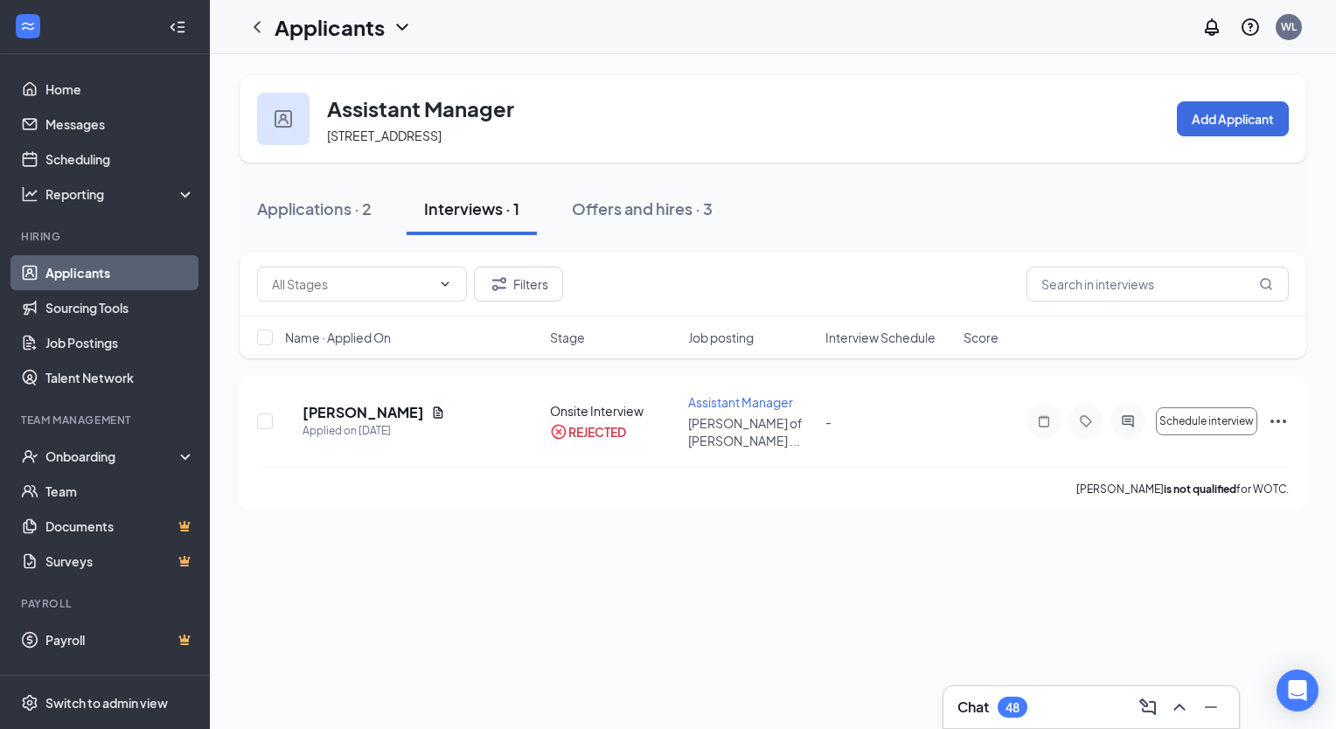
click at [62, 280] on link "Applicants" at bounding box center [119, 272] width 149 height 35
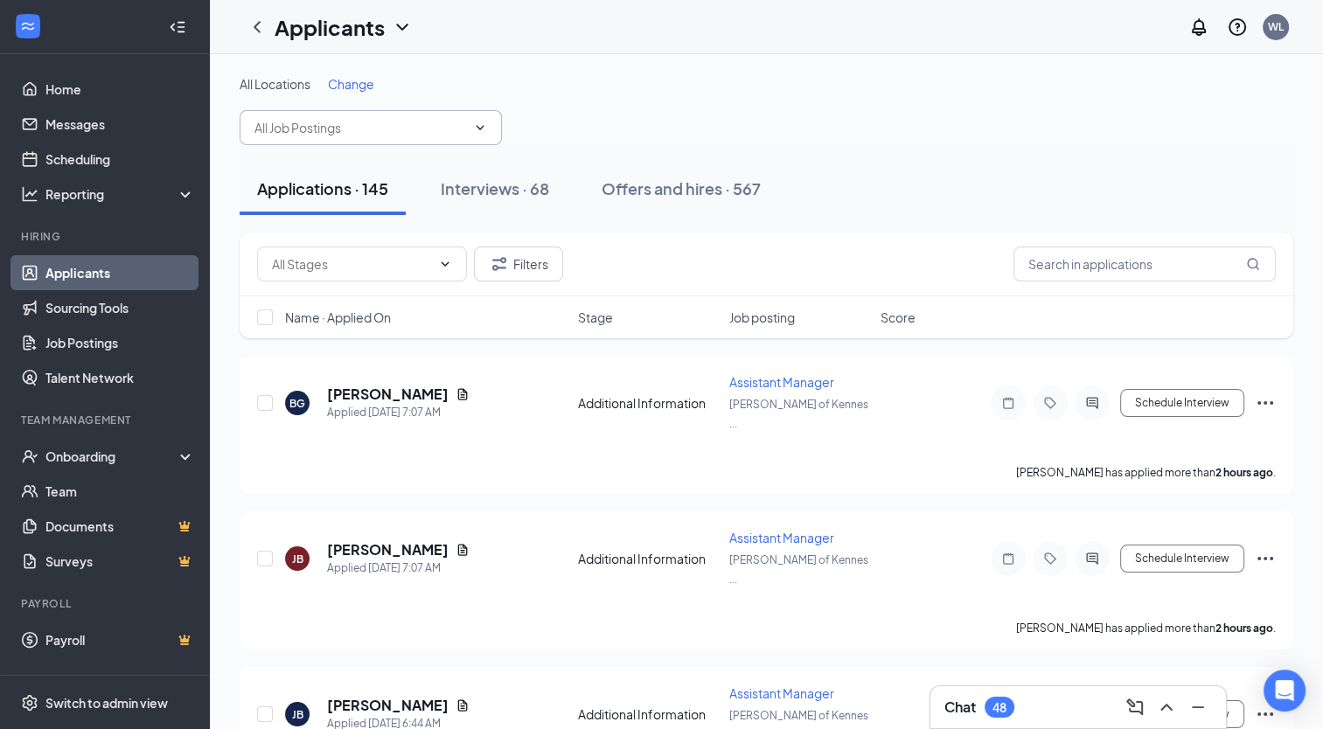
click at [306, 137] on span at bounding box center [371, 127] width 262 height 35
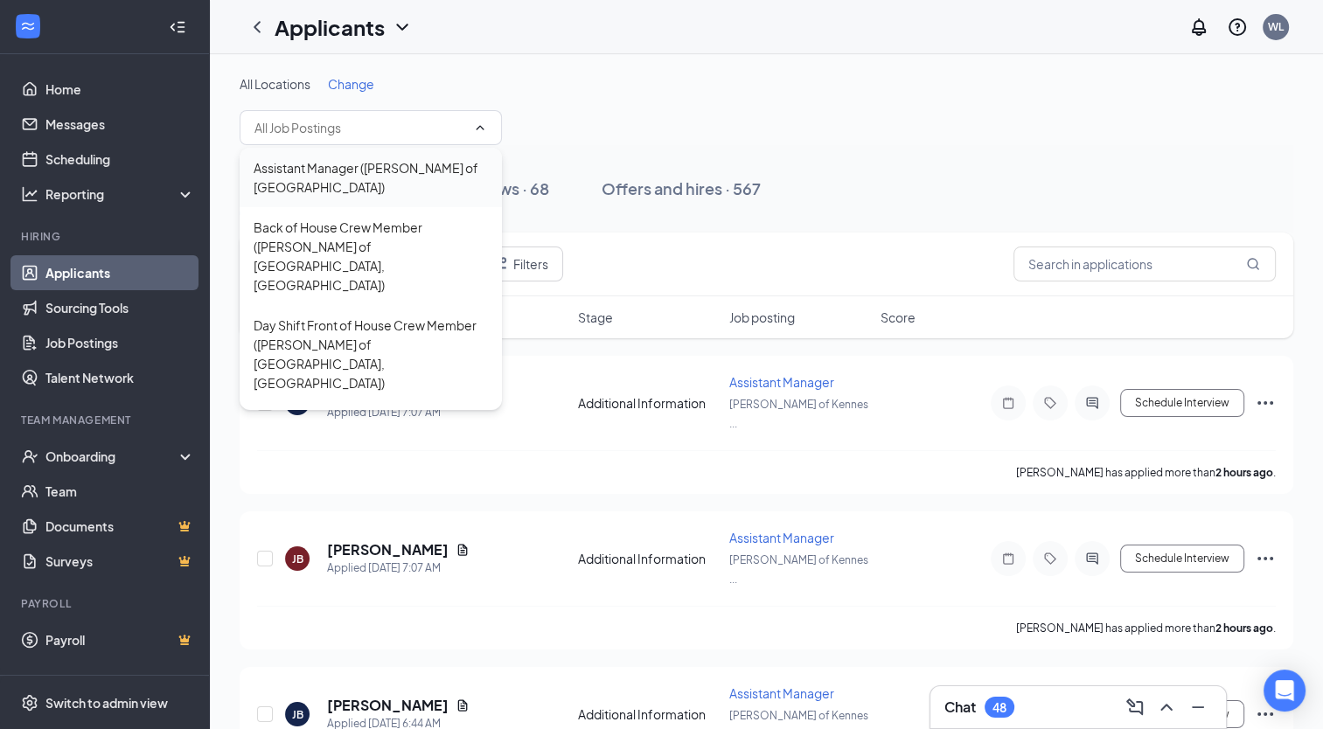
click at [310, 182] on div "Assistant Manager ([PERSON_NAME] of [GEOGRAPHIC_DATA])" at bounding box center [371, 177] width 234 height 38
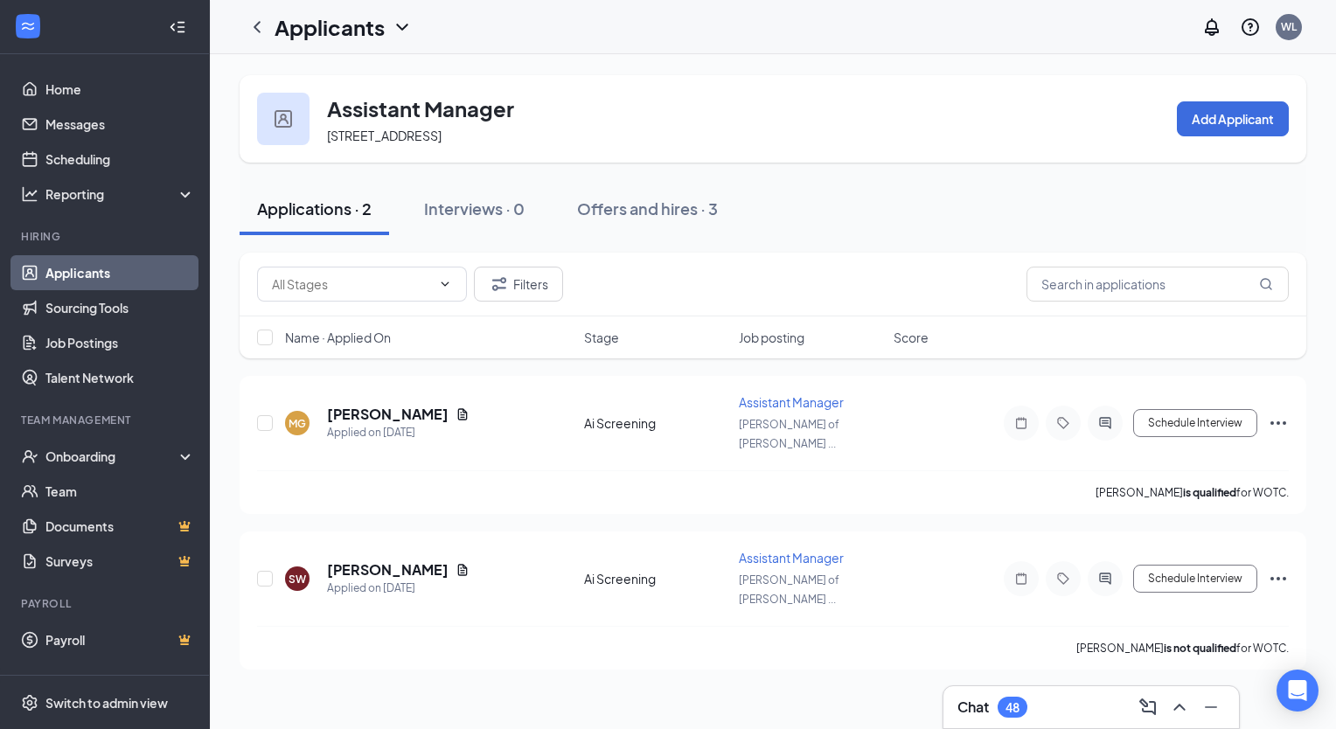
click at [337, 10] on div "Applicants" at bounding box center [326, 27] width 173 height 35
click at [406, 31] on icon "ChevronDown" at bounding box center [402, 27] width 21 height 21
click at [364, 75] on link "Applicants" at bounding box center [343, 66] width 117 height 17
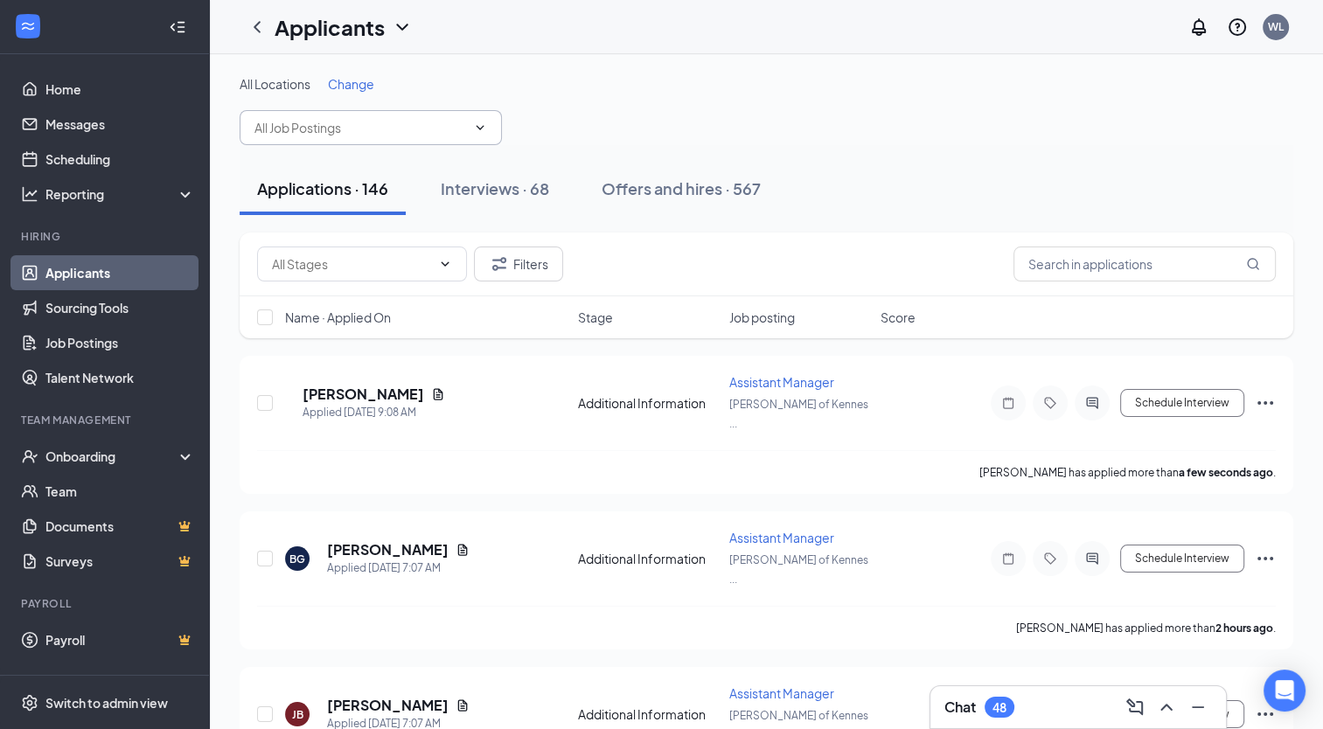
click at [341, 131] on input "text" at bounding box center [360, 127] width 212 height 19
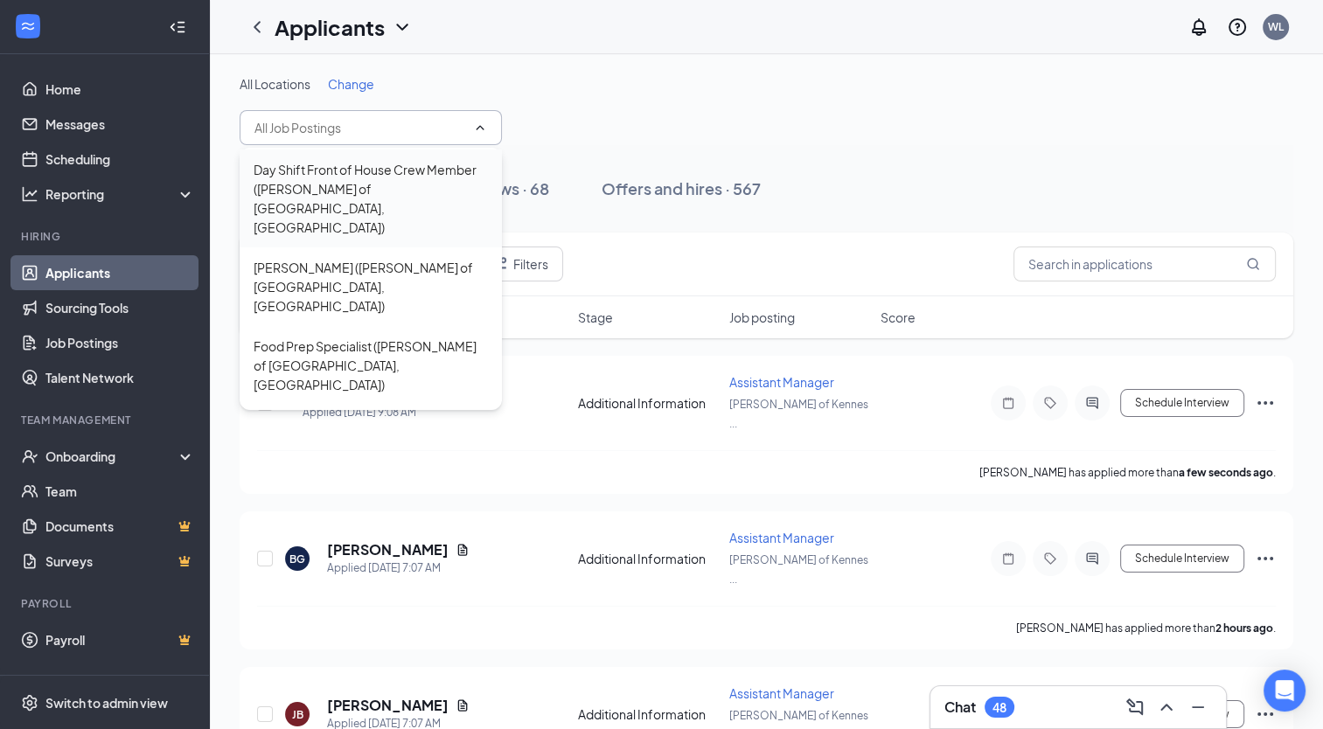
scroll to position [175, 0]
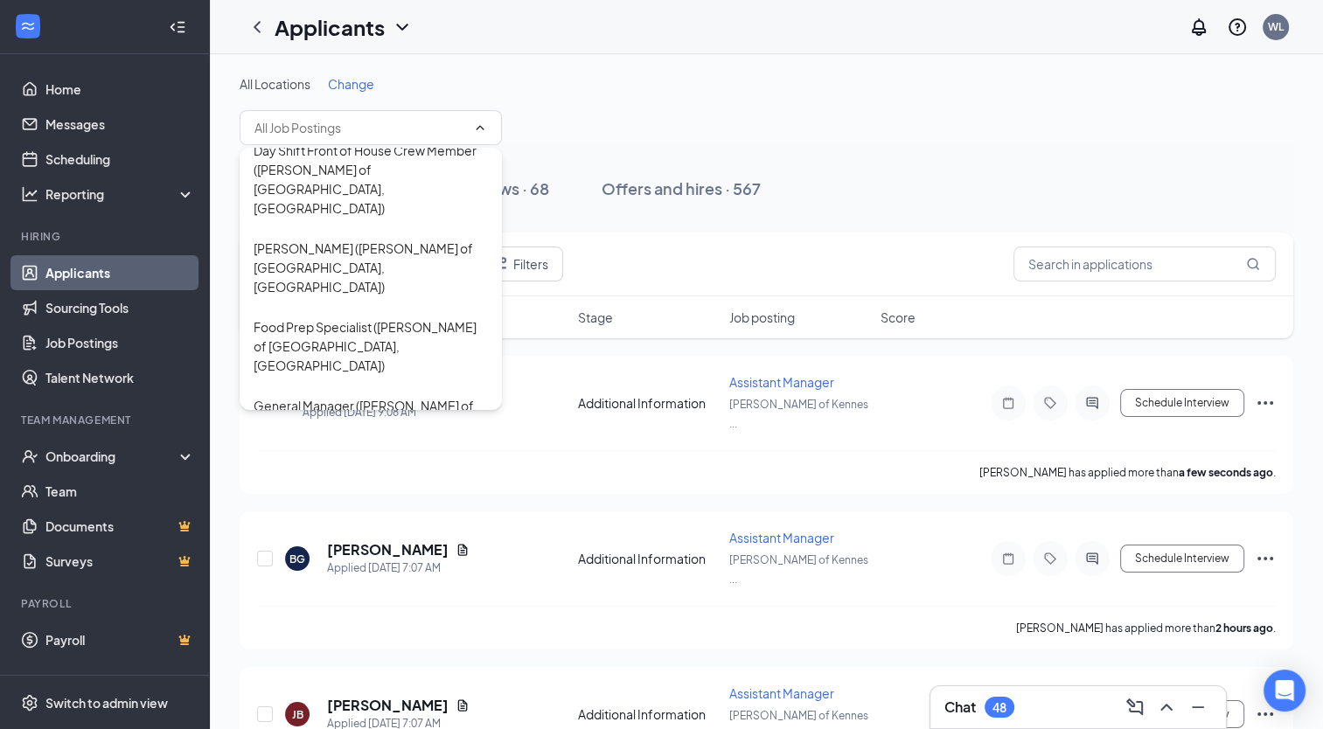
click at [349, 573] on div "Assistant Manager ([PERSON_NAME] of [GEOGRAPHIC_DATA], [GEOGRAPHIC_DATA])" at bounding box center [371, 602] width 234 height 58
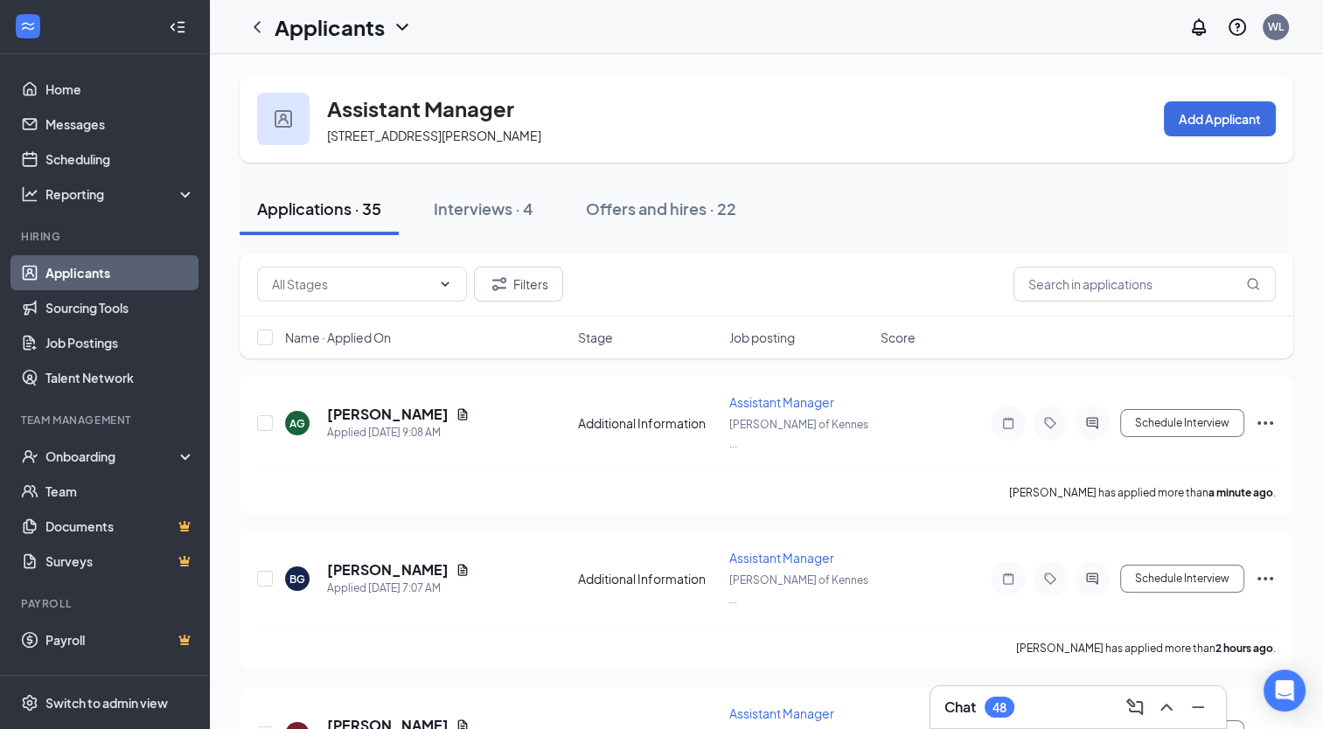
click at [328, 26] on h1 "Applicants" at bounding box center [329, 27] width 110 height 30
click at [342, 77] on link "Applicants" at bounding box center [379, 75] width 189 height 17
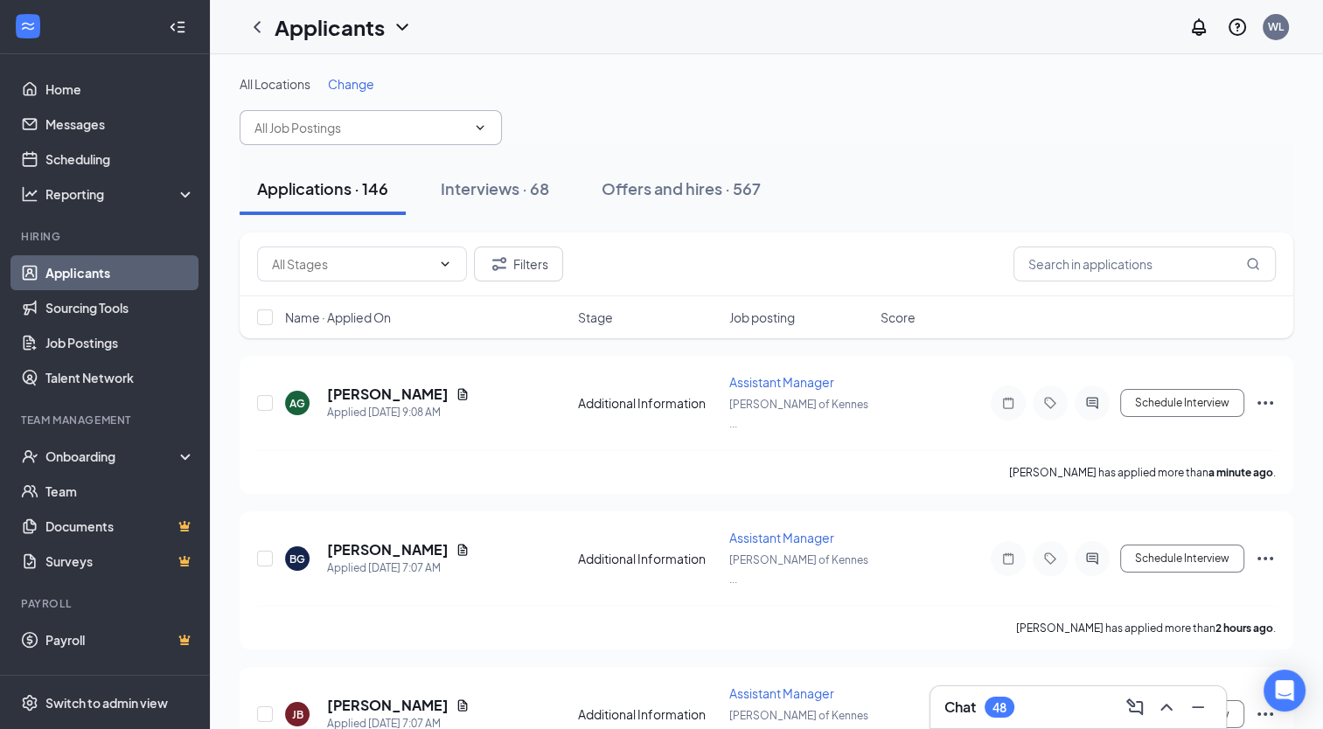
click at [345, 124] on input "text" at bounding box center [360, 127] width 212 height 19
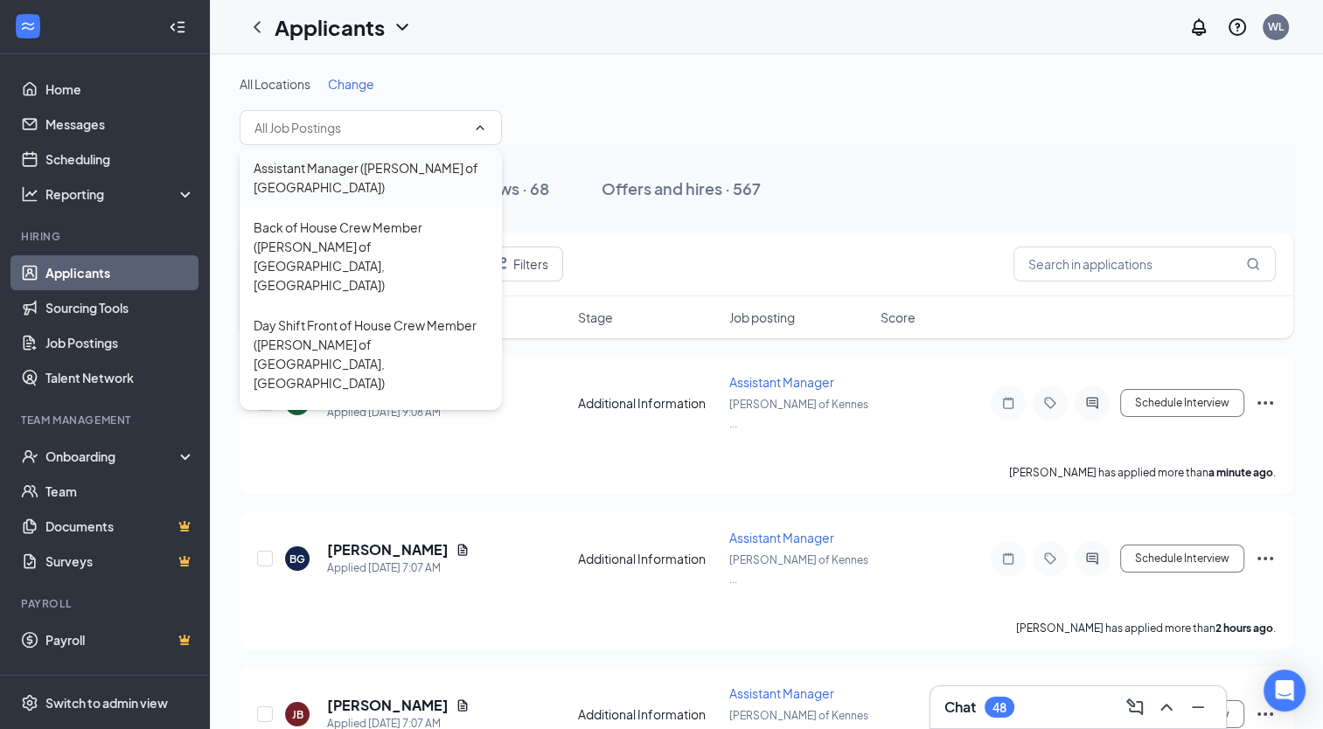
click at [339, 166] on div "Assistant Manager ([PERSON_NAME] of [GEOGRAPHIC_DATA])" at bounding box center [371, 177] width 234 height 38
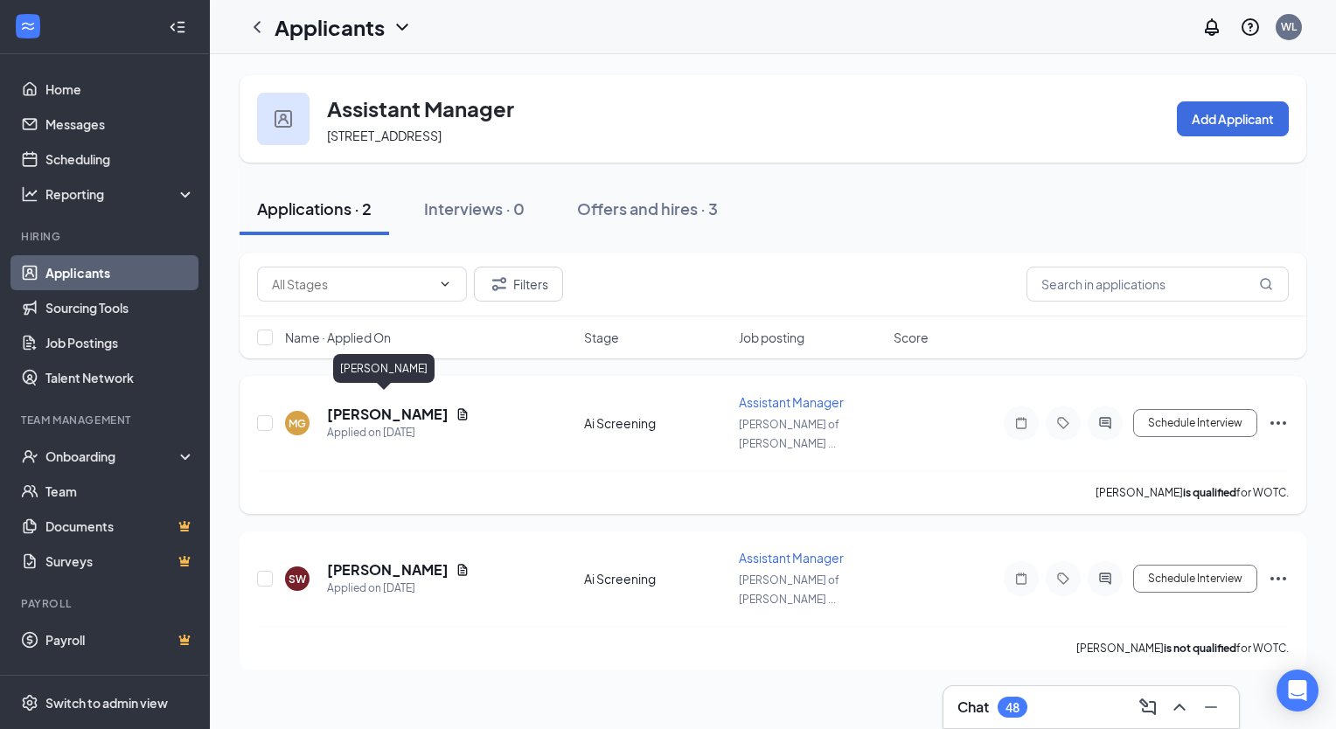
click at [362, 405] on h5 "[PERSON_NAME]" at bounding box center [388, 414] width 122 height 19
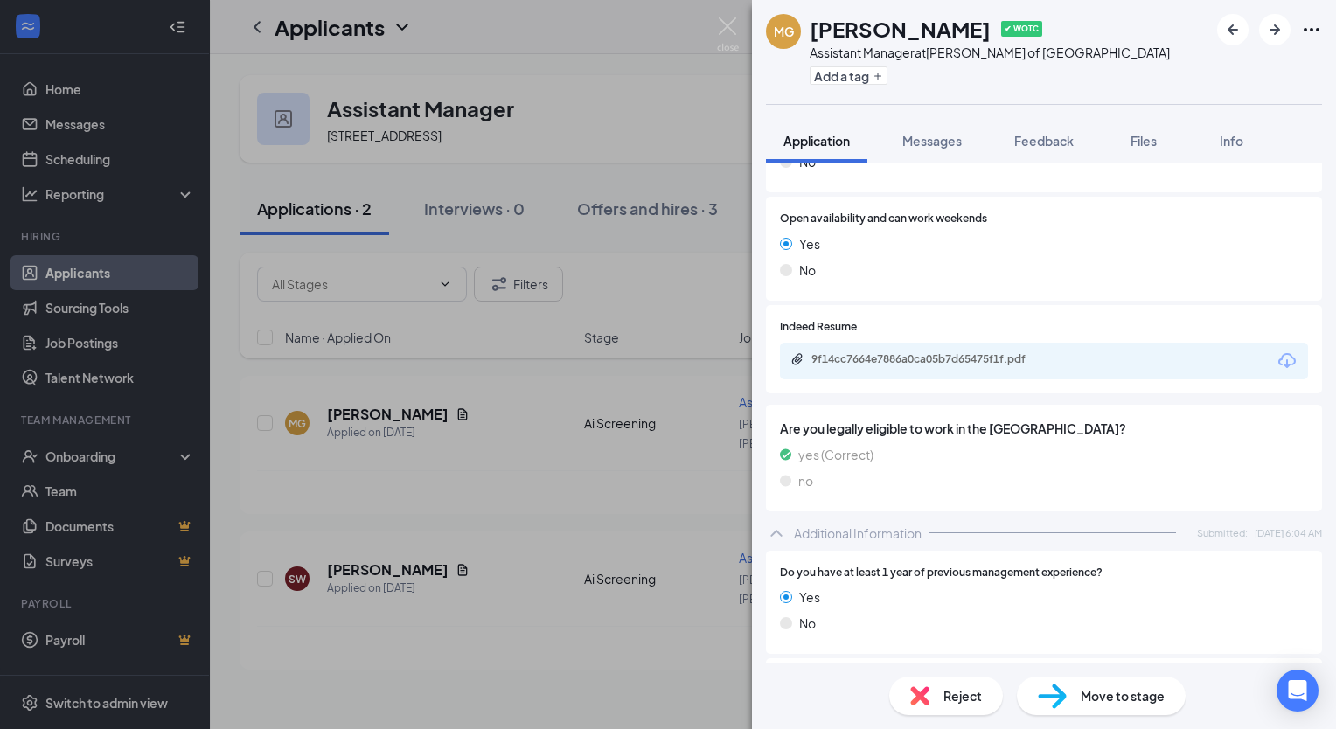
scroll to position [437, 0]
click at [1278, 366] on icon "Download" at bounding box center [1286, 363] width 17 height 15
click at [518, 23] on div "MG [PERSON_NAME] ✔ WOTC Assistant Manager at [GEOGRAPHIC_DATA][PERSON_NAME] of …" at bounding box center [668, 364] width 1336 height 729
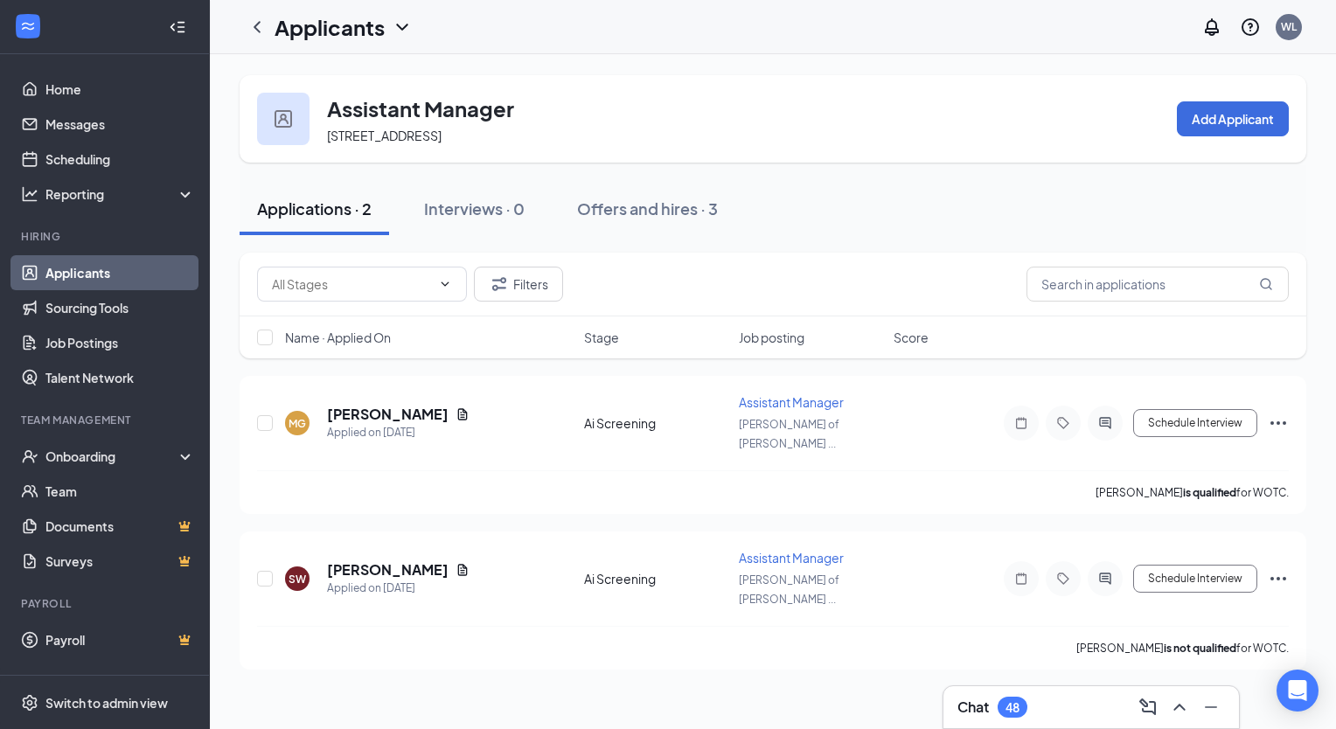
click at [324, 29] on h1 "Applicants" at bounding box center [329, 27] width 110 height 30
click at [311, 74] on link "Applicants" at bounding box center [379, 75] width 189 height 17
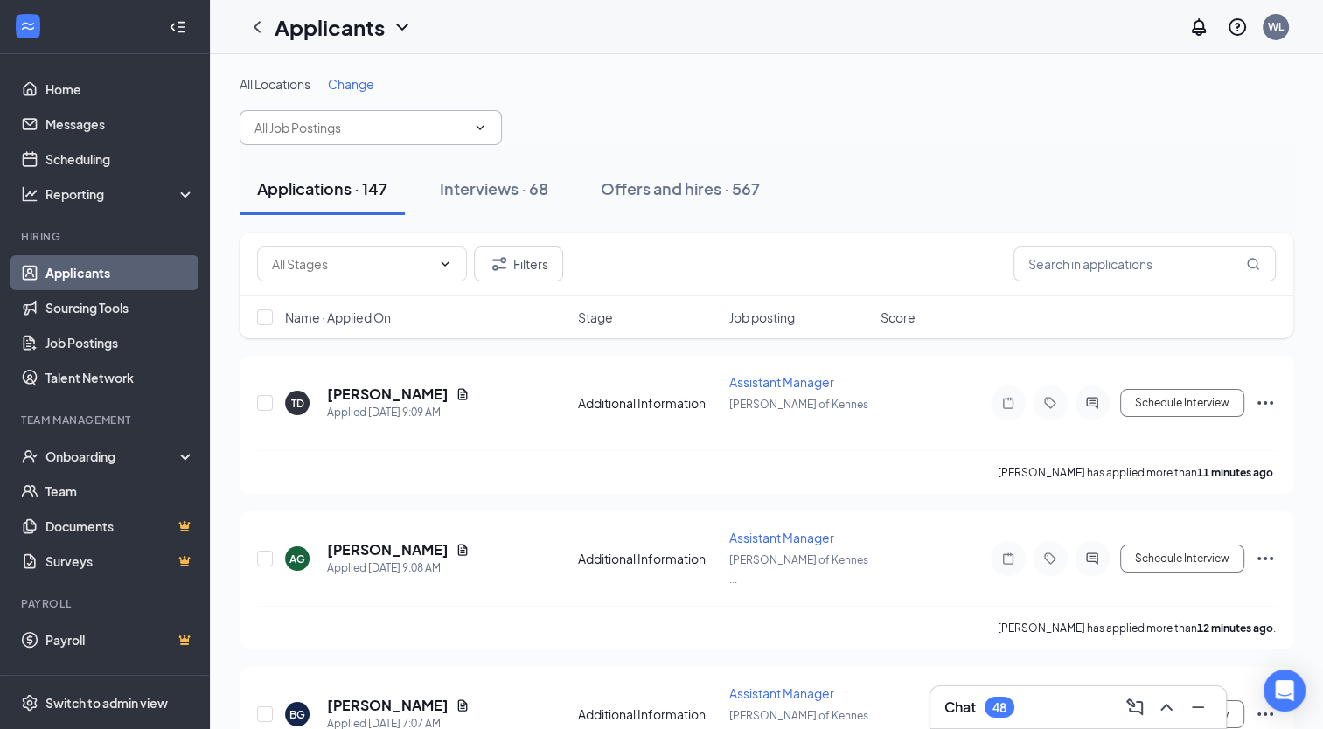
click at [346, 131] on input "text" at bounding box center [360, 127] width 212 height 19
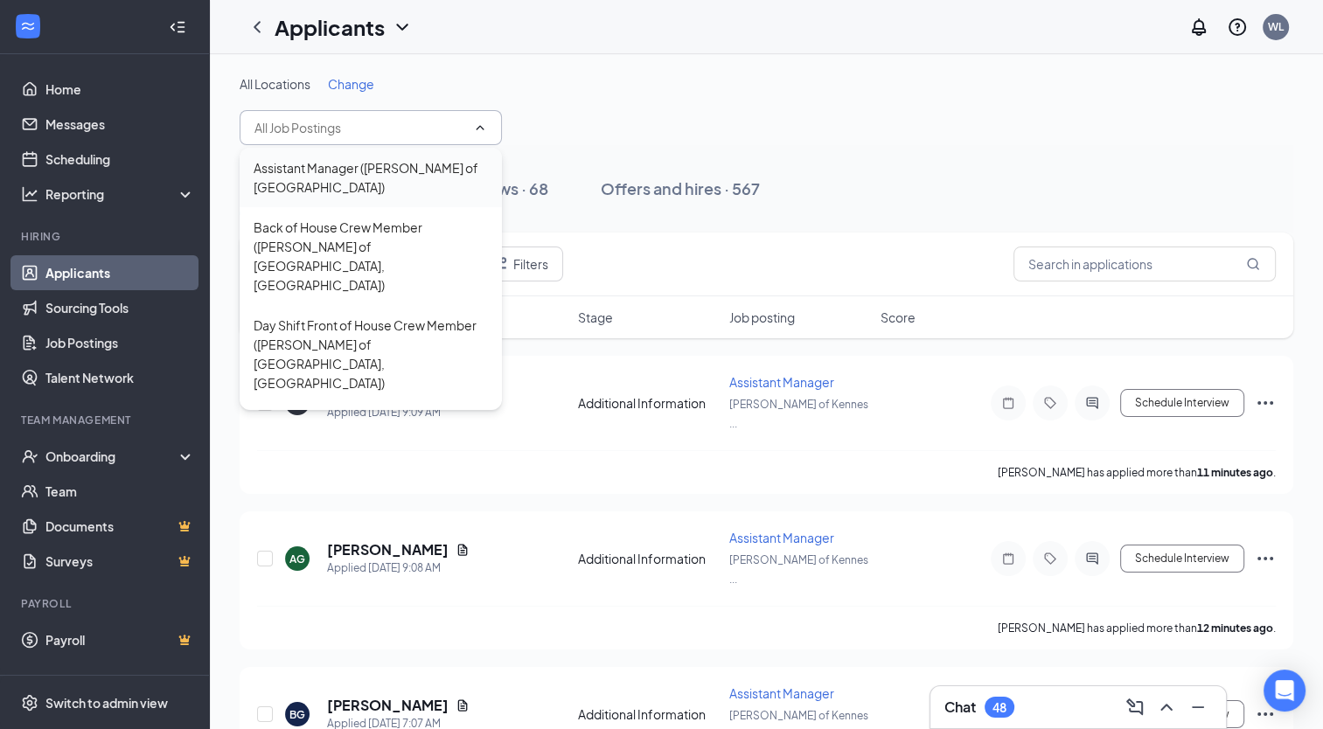
click at [346, 191] on div "Assistant Manager ([PERSON_NAME] of [GEOGRAPHIC_DATA])" at bounding box center [371, 177] width 234 height 38
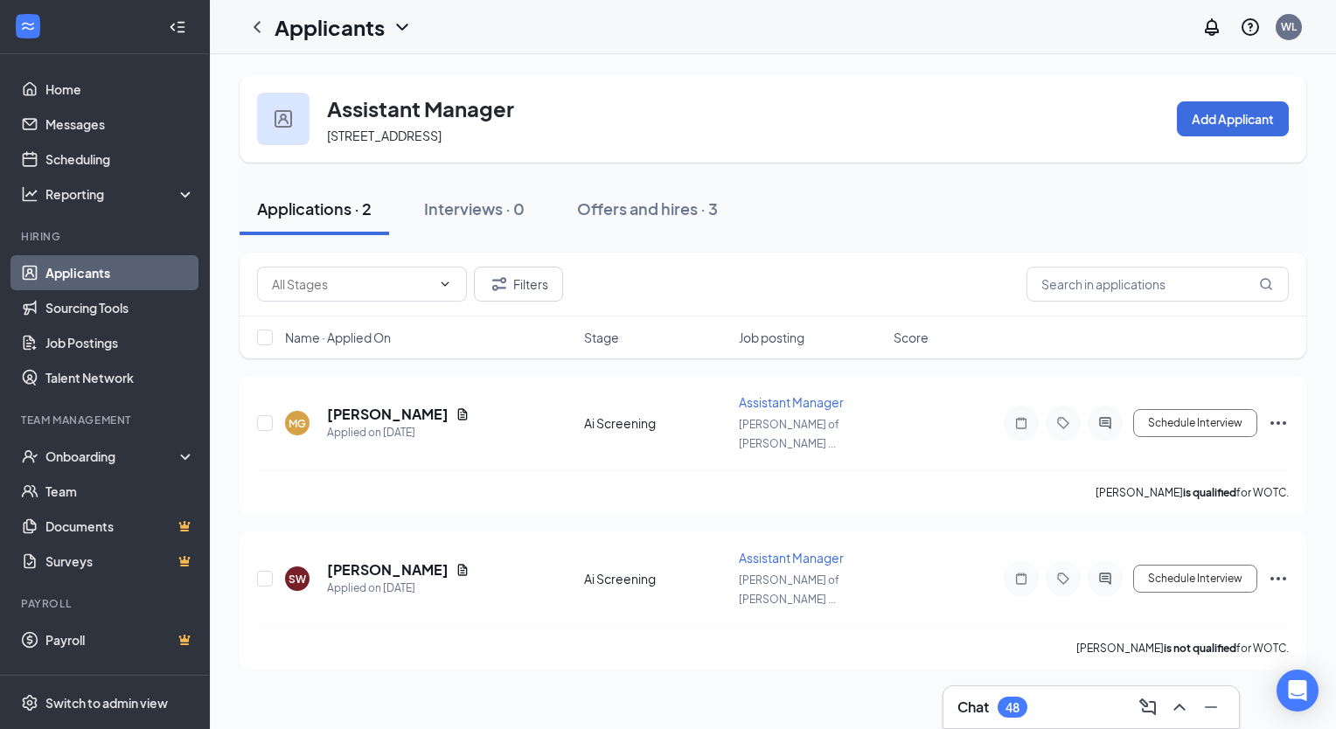
click at [31, 26] on icon "WorkstreamLogo" at bounding box center [27, 25] width 17 height 17
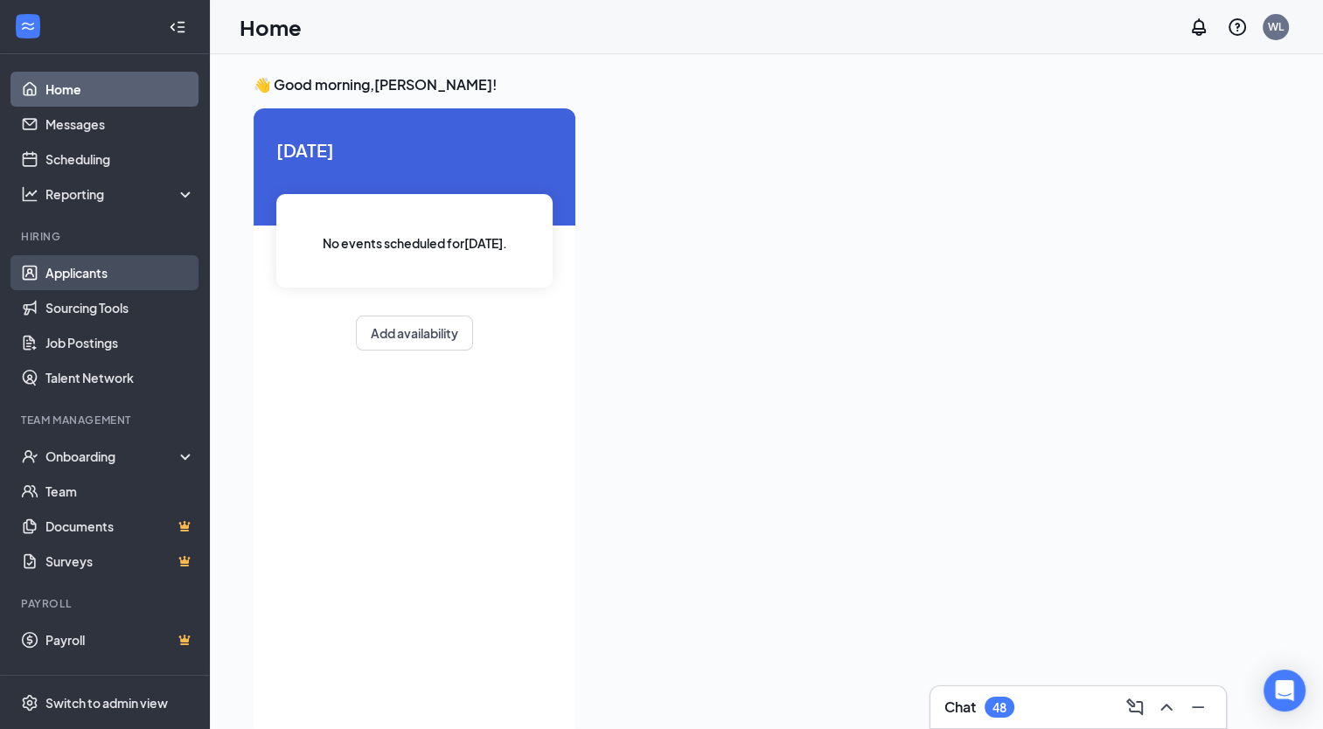
click at [80, 265] on link "Applicants" at bounding box center [119, 272] width 149 height 35
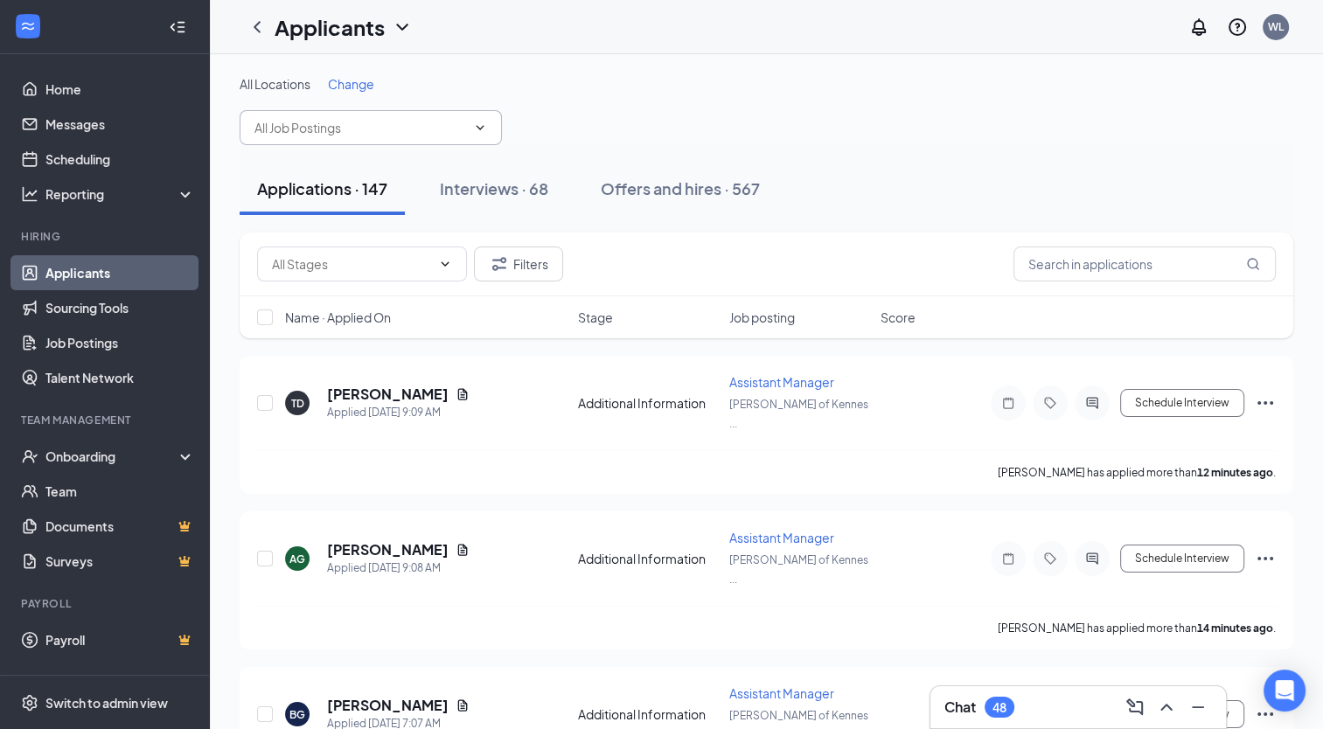
click at [313, 138] on span at bounding box center [371, 127] width 262 height 35
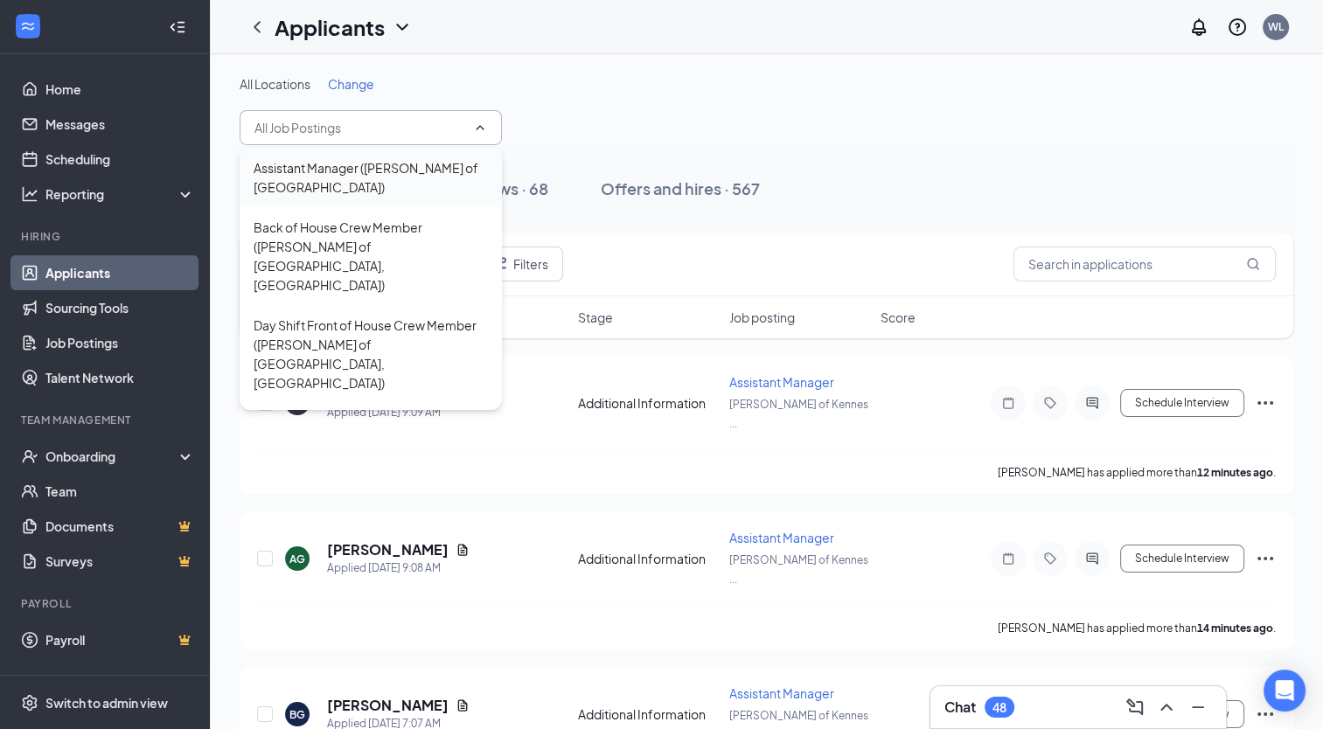
click at [310, 177] on div "Assistant Manager ([PERSON_NAME] of [GEOGRAPHIC_DATA])" at bounding box center [371, 177] width 234 height 38
